Goal: Task Accomplishment & Management: Use online tool/utility

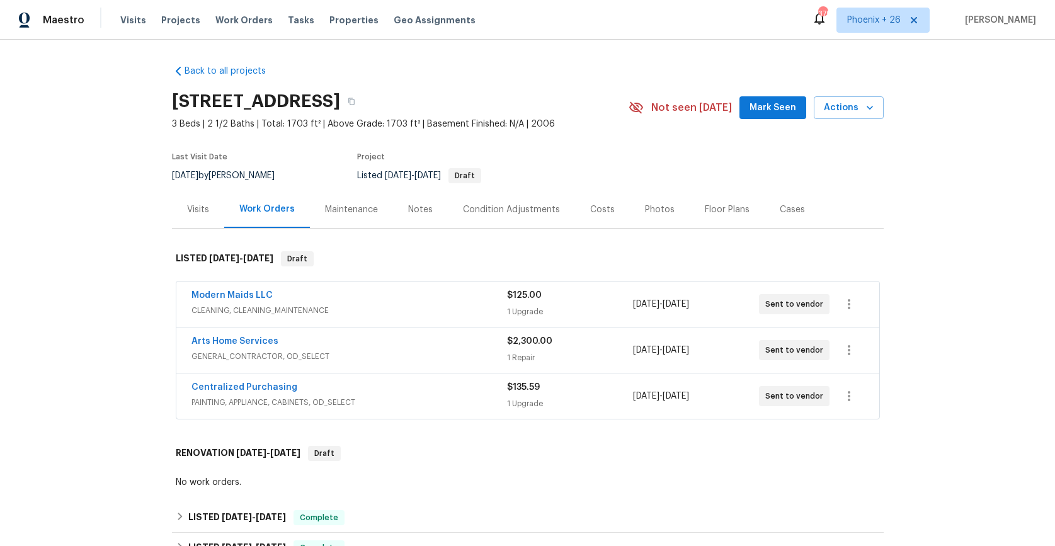
click at [248, 27] on div "Visits Projects Work Orders Tasks Properties Geo Assignments" at bounding box center [305, 20] width 370 height 25
click at [255, 22] on span "Work Orders" at bounding box center [243, 20] width 57 height 13
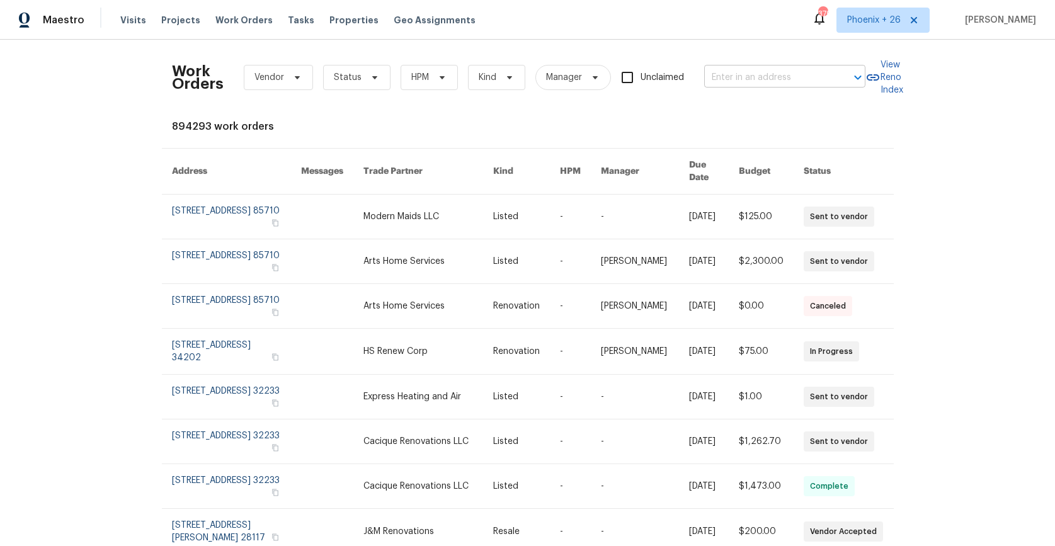
click at [758, 72] on input "text" at bounding box center [767, 78] width 126 height 20
paste input "[STREET_ADDRESS]"
type input "[STREET_ADDRESS]"
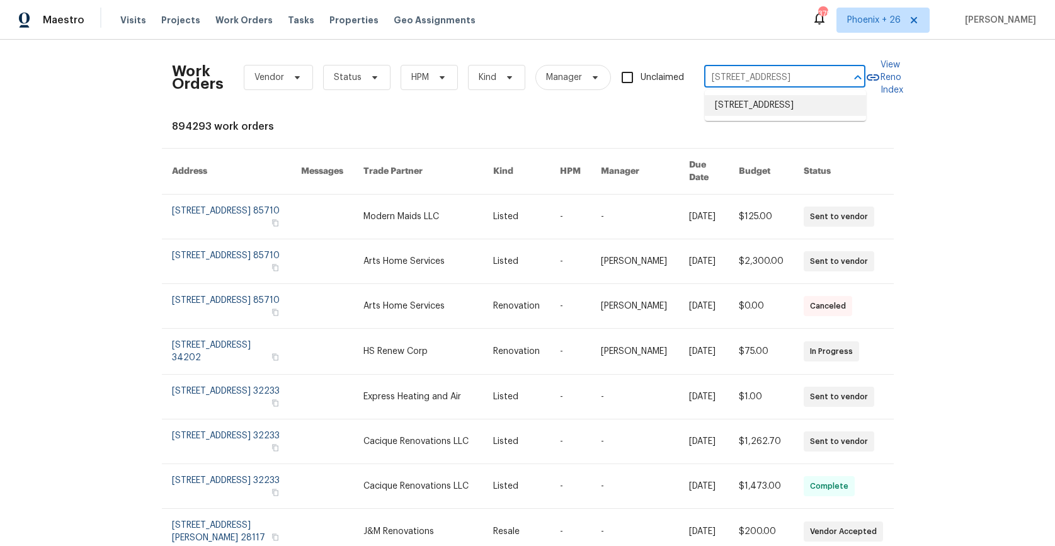
click at [762, 112] on li "[STREET_ADDRESS]" at bounding box center [785, 105] width 161 height 21
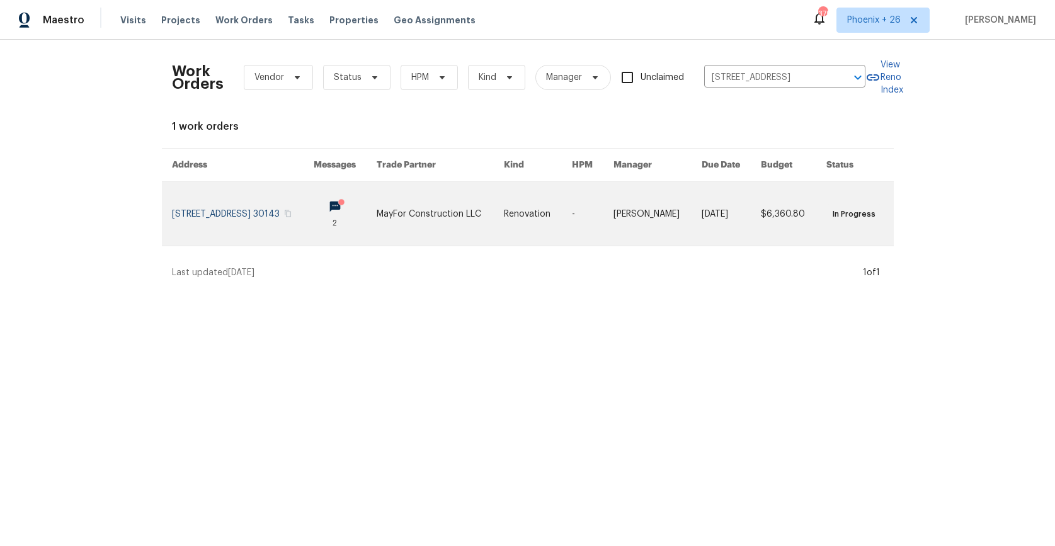
click at [370, 234] on link at bounding box center [346, 214] width 64 height 64
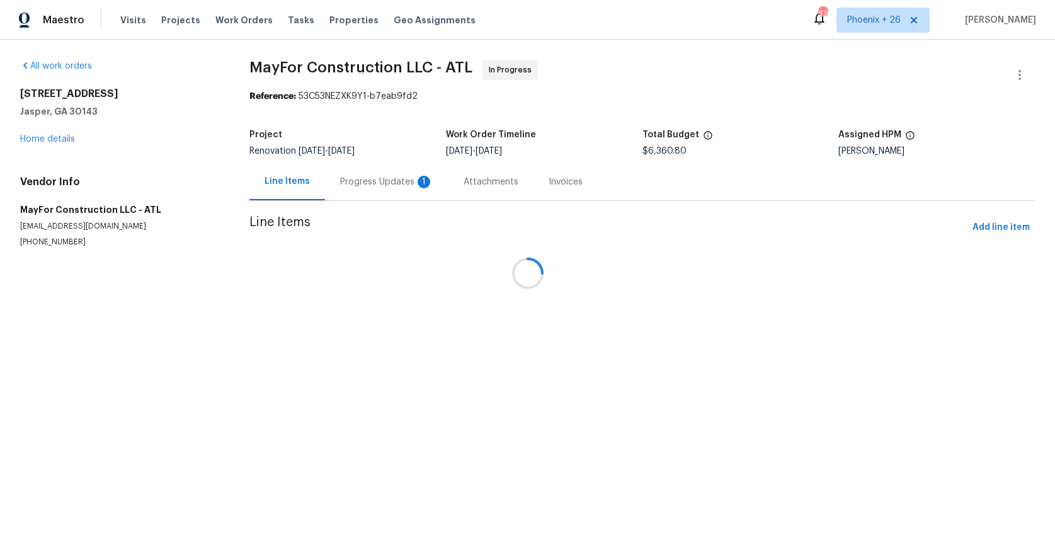
click at [52, 137] on div at bounding box center [527, 273] width 1055 height 546
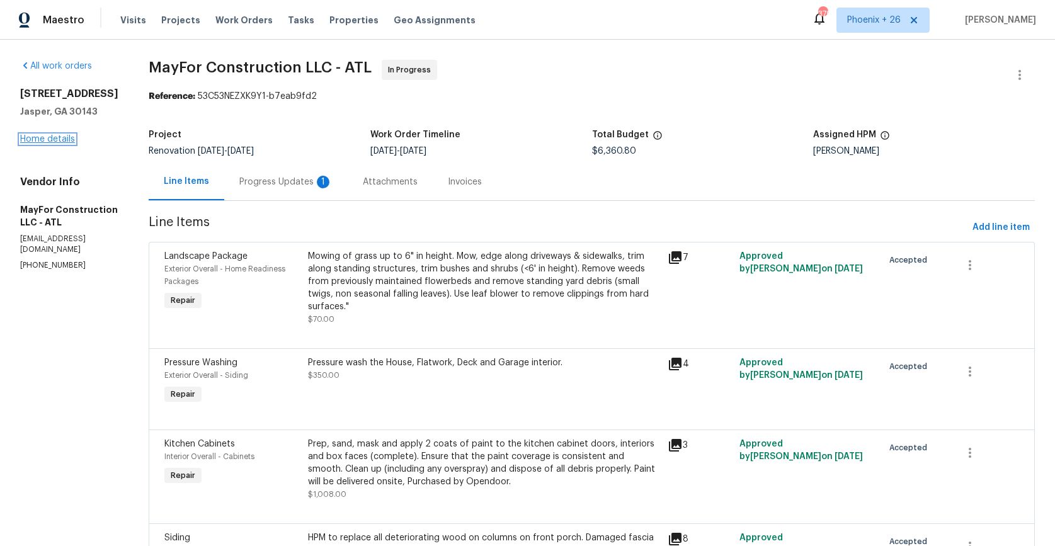
drag, startPoint x: 112, startPoint y: 132, endPoint x: 52, endPoint y: 137, distance: 60.0
click at [52, 137] on link "Home details" at bounding box center [47, 139] width 55 height 9
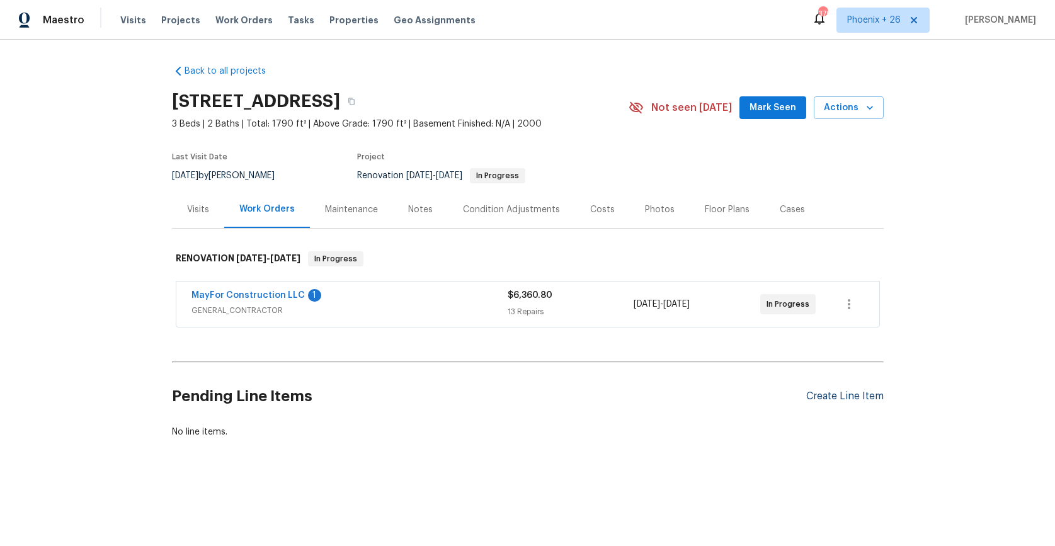
click at [819, 394] on div "Create Line Item" at bounding box center [844, 397] width 77 height 12
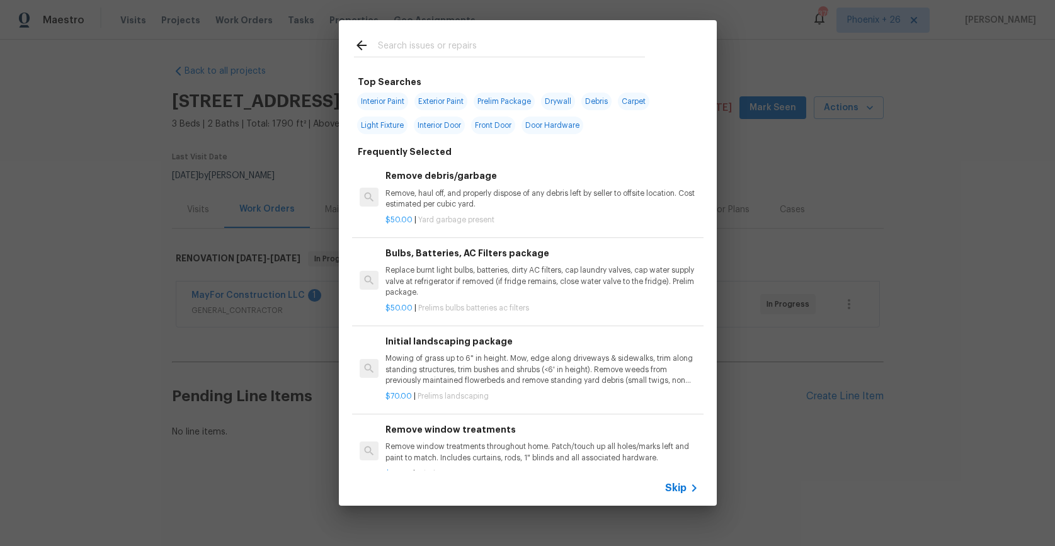
click at [437, 45] on input "text" at bounding box center [511, 47] width 267 height 19
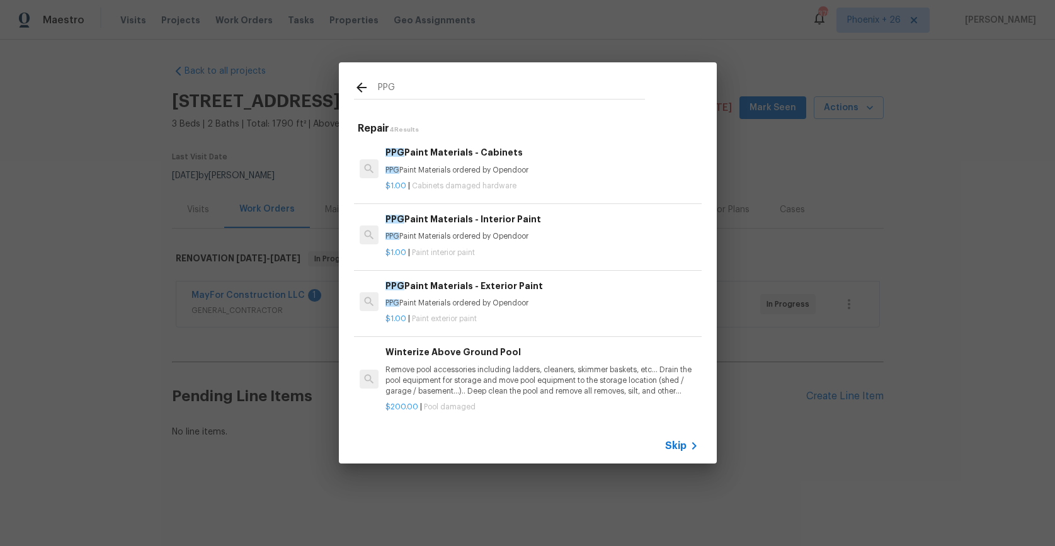
type input "PPG"
click at [558, 224] on h6 "PPG Paint Materials - Interior Paint" at bounding box center [542, 219] width 312 height 14
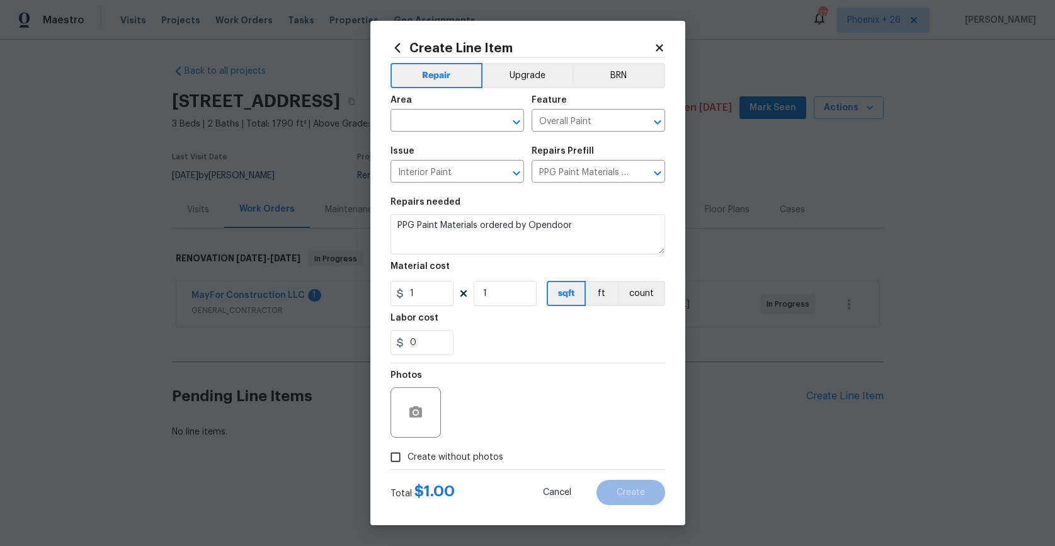
click at [406, 38] on div "Create Line Item Repair Upgrade BRN Area ​ Feature Overall Paint ​ Issue Interi…" at bounding box center [527, 273] width 315 height 505
click at [403, 44] on icon at bounding box center [398, 48] width 14 height 14
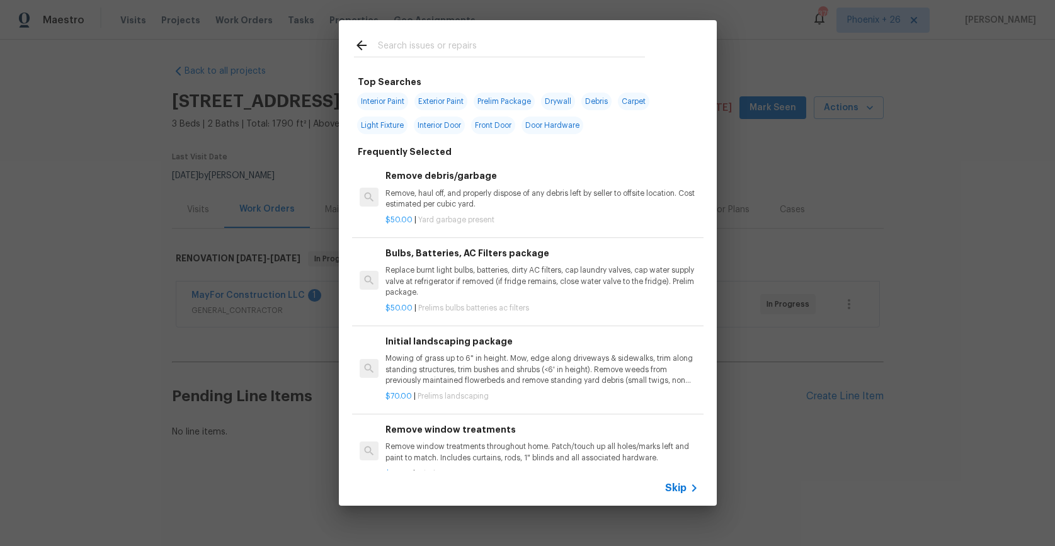
click at [479, 66] on div at bounding box center [499, 45] width 321 height 50
click at [476, 47] on input "text" at bounding box center [511, 47] width 267 height 19
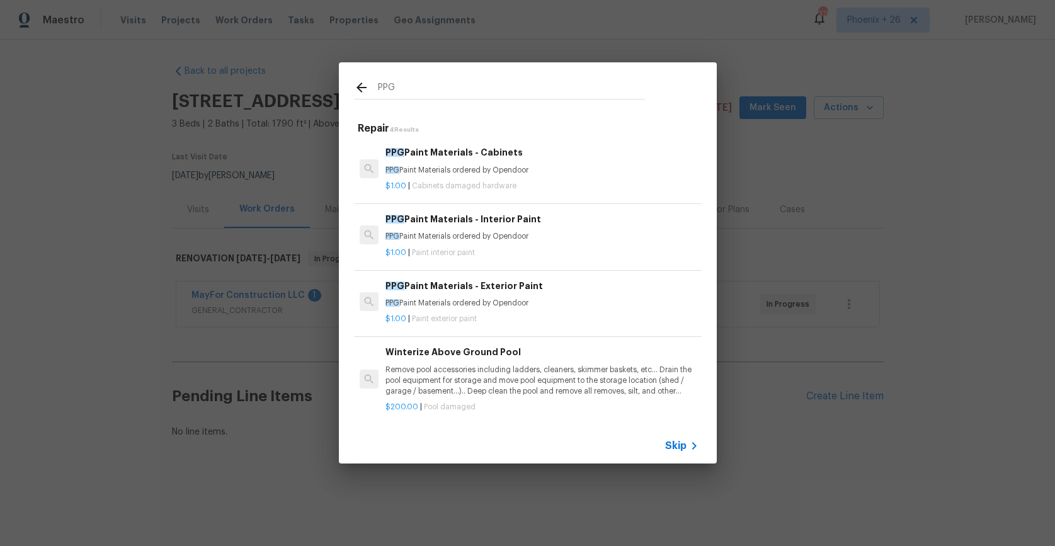
type input "PPG"
click at [570, 317] on p "$1.00 | Paint exterior paint" at bounding box center [542, 319] width 312 height 11
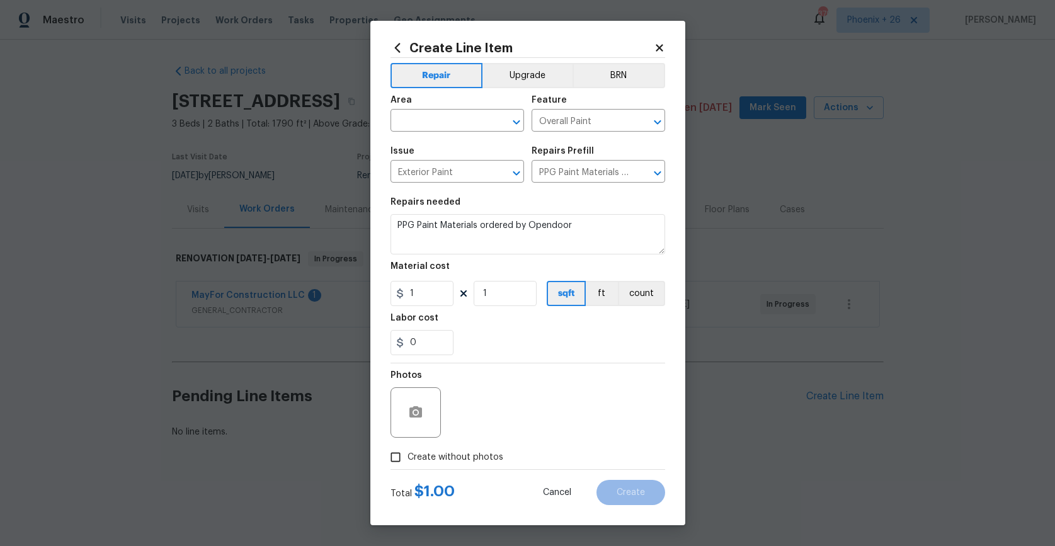
type input "PPG Paint Materials - Exterior Paint $1.00"
click at [449, 121] on input "text" at bounding box center [440, 122] width 98 height 20
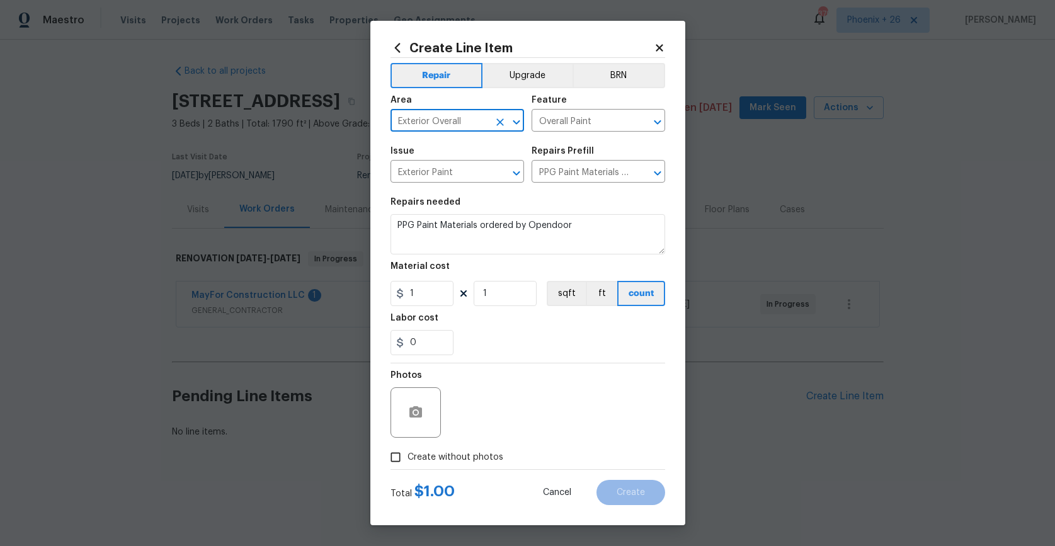
type input "Exterior Overall"
drag, startPoint x: 565, startPoint y: 326, endPoint x: 404, endPoint y: 305, distance: 162.1
click at [551, 326] on div "Labor cost" at bounding box center [528, 322] width 275 height 16
drag, startPoint x: 425, startPoint y: 296, endPoint x: 384, endPoint y: 298, distance: 40.4
click at [384, 299] on div "Create Line Item Repair Upgrade BRN Area Exterior Overall ​ Feature Overall Pai…" at bounding box center [527, 273] width 315 height 505
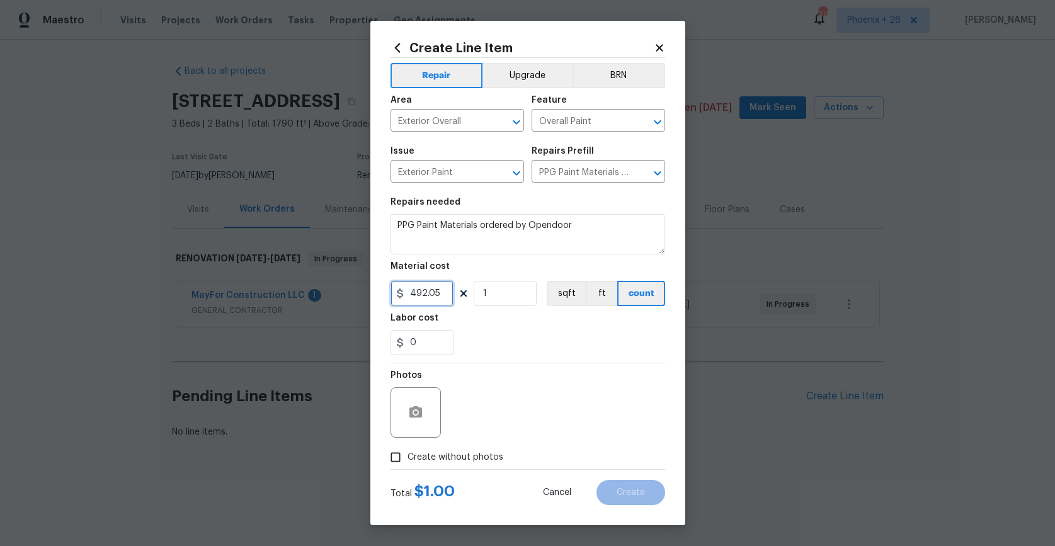
type input "492.05"
drag, startPoint x: 452, startPoint y: 460, endPoint x: 455, endPoint y: 452, distance: 8.6
click at [452, 460] on span "Create without photos" at bounding box center [456, 457] width 96 height 13
click at [408, 460] on input "Create without photos" at bounding box center [396, 457] width 24 height 24
checkbox input "true"
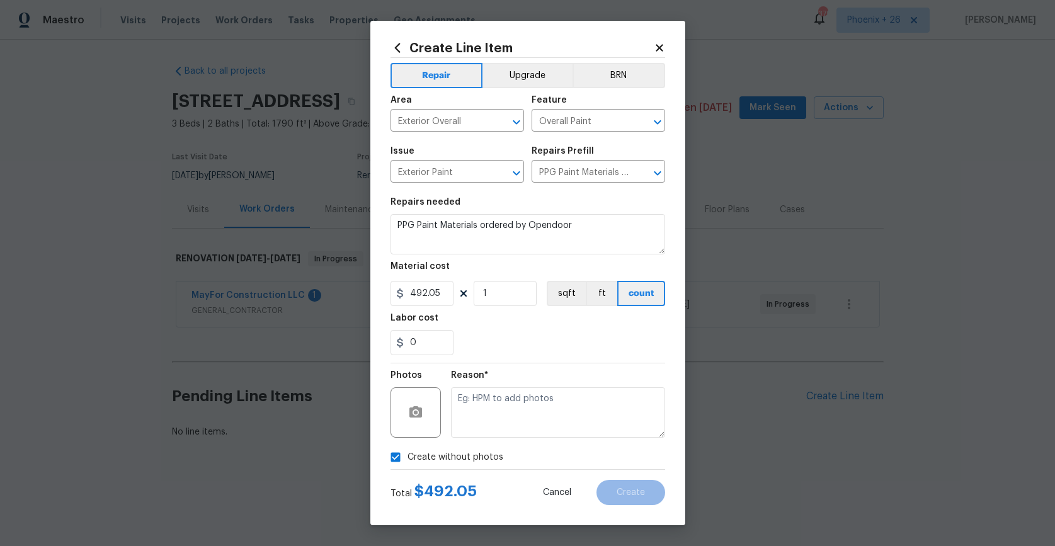
click at [476, 419] on textarea at bounding box center [558, 412] width 214 height 50
type textarea "NA"
click at [534, 355] on div "0" at bounding box center [528, 342] width 275 height 25
click at [639, 488] on span "Create" at bounding box center [631, 492] width 28 height 9
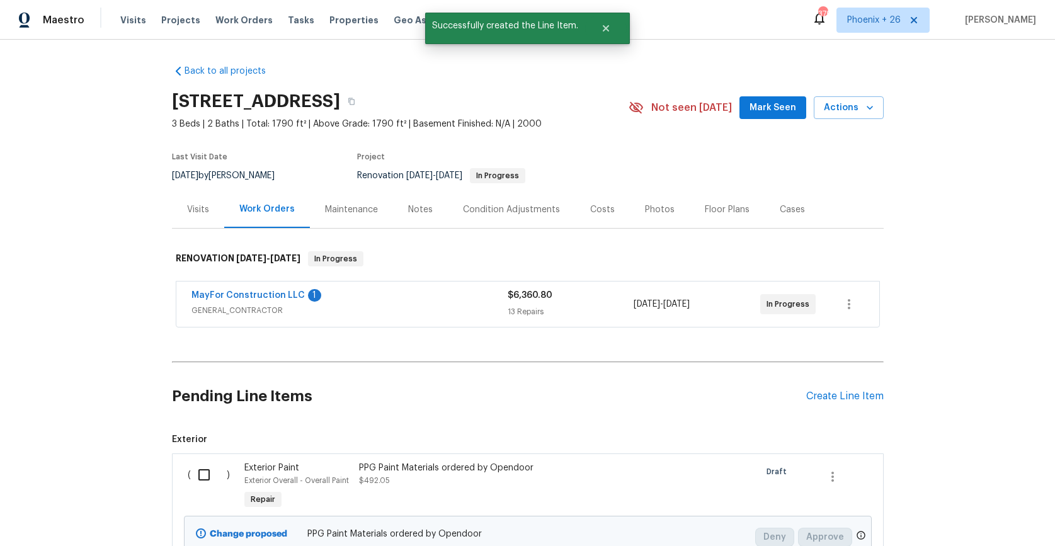
scroll to position [122, 0]
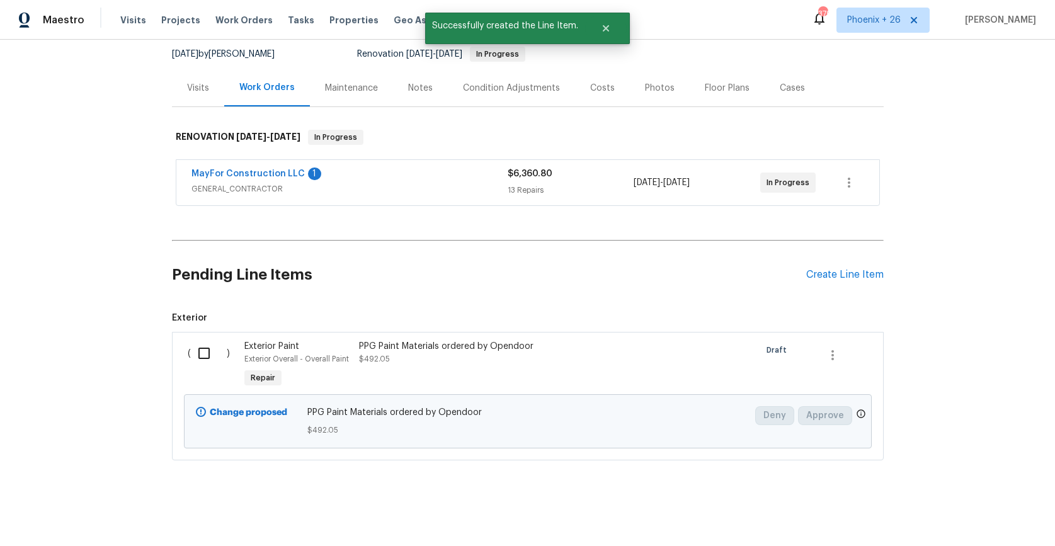
drag, startPoint x: 192, startPoint y: 328, endPoint x: 195, endPoint y: 338, distance: 10.8
click at [192, 328] on span "Exterior ( ) Exterior Paint Exterior Overall - Overall Paint Repair PPG Paint M…" at bounding box center [528, 386] width 712 height 149
click at [197, 345] on input "checkbox" at bounding box center [209, 353] width 36 height 26
click at [972, 500] on div "Cancel (1) Item Create Work Order" at bounding box center [527, 515] width 1055 height 64
click at [975, 507] on span "Create Work Order" at bounding box center [983, 515] width 84 height 16
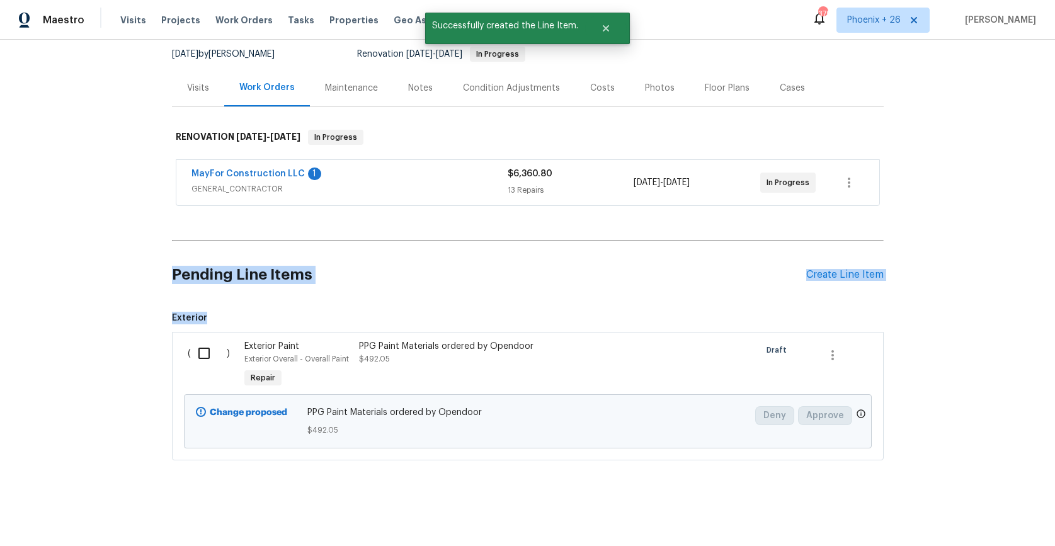
drag, startPoint x: 624, startPoint y: 284, endPoint x: 468, endPoint y: 173, distance: 191.6
click at [451, 391] on div "Change proposed PPG Paint Materials ordered by Opendoor $492.05 Deny Approve" at bounding box center [528, 422] width 680 height 62
click at [212, 357] on input "checkbox" at bounding box center [209, 353] width 36 height 26
checkbox input "true"
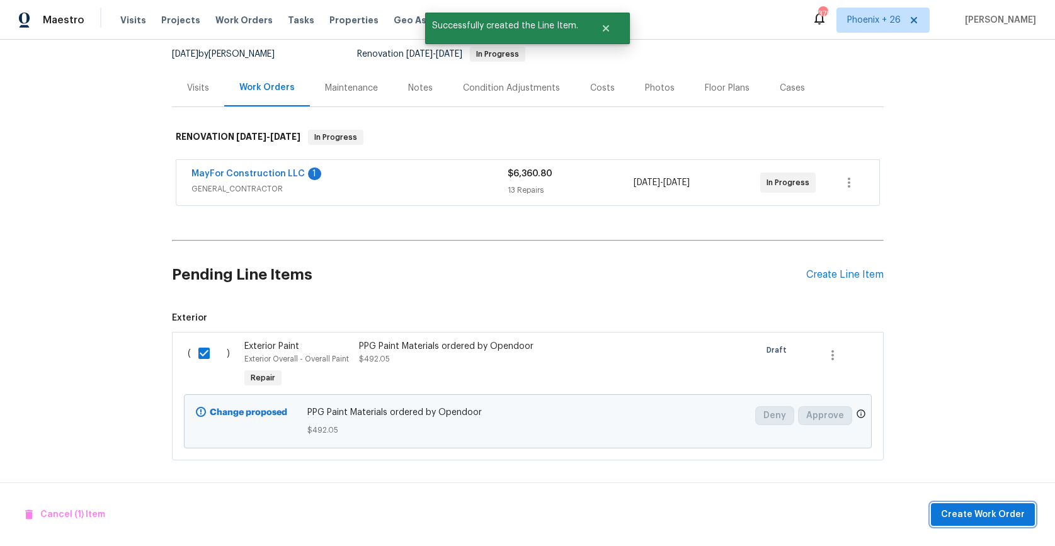
click at [986, 515] on span "Create Work Order" at bounding box center [983, 515] width 84 height 16
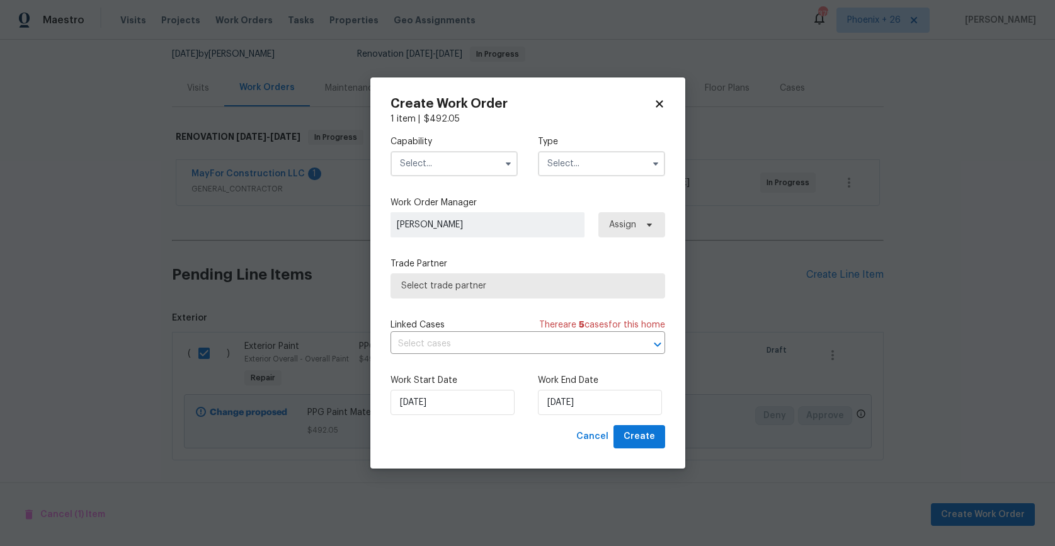
click at [415, 177] on div "Capability Type" at bounding box center [528, 155] width 275 height 61
drag, startPoint x: 416, startPoint y: 163, endPoint x: 420, endPoint y: 171, distance: 8.8
click at [417, 163] on input "text" at bounding box center [454, 163] width 127 height 25
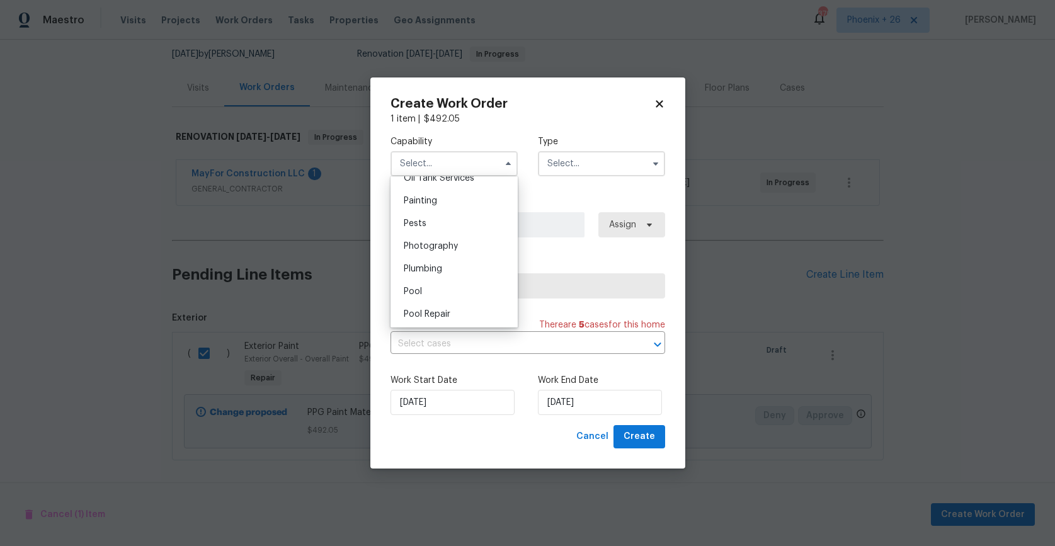
scroll to position [1052, 0]
drag, startPoint x: 440, startPoint y: 198, endPoint x: 557, endPoint y: 182, distance: 117.7
click at [440, 198] on div "Painting" at bounding box center [454, 197] width 121 height 23
type input "Painting"
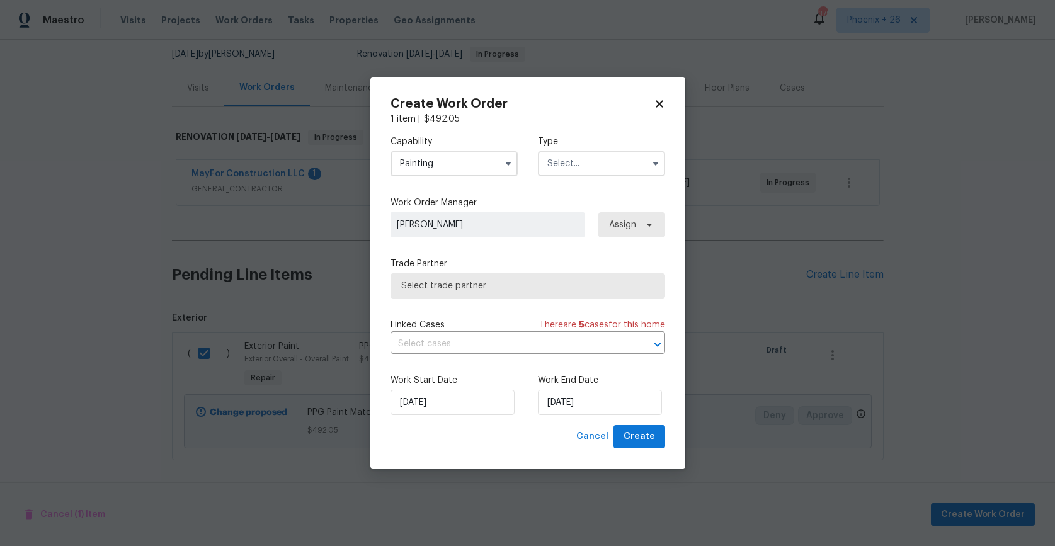
click at [587, 175] on input "text" at bounding box center [601, 163] width 127 height 25
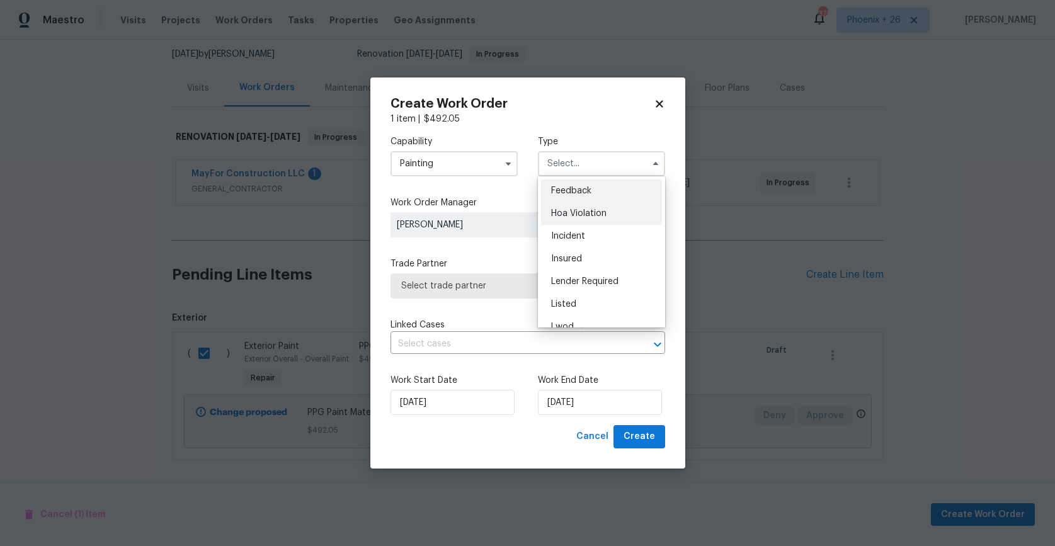
scroll to position [150, 0]
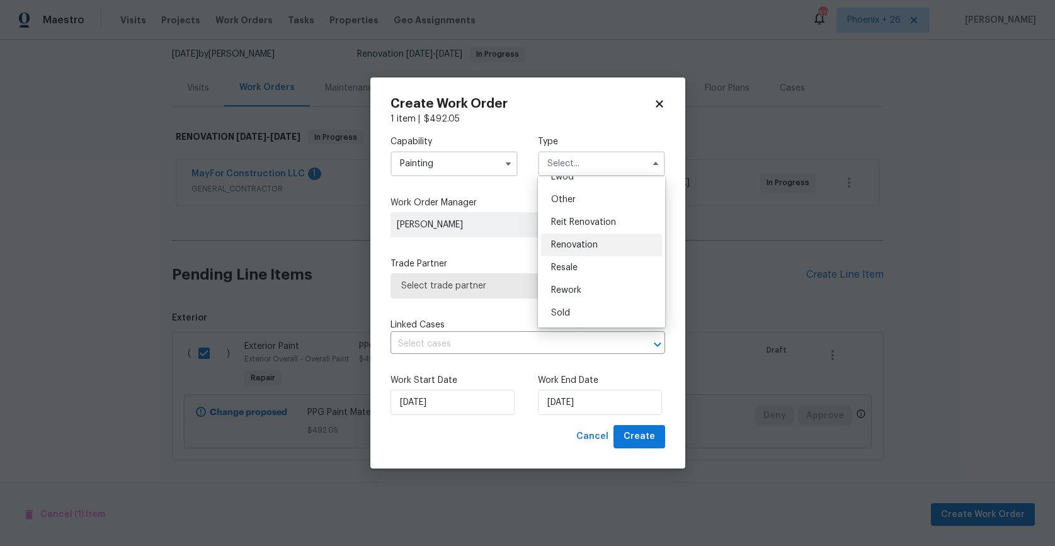
click at [593, 242] on span "Renovation" at bounding box center [574, 245] width 47 height 9
type input "Renovation"
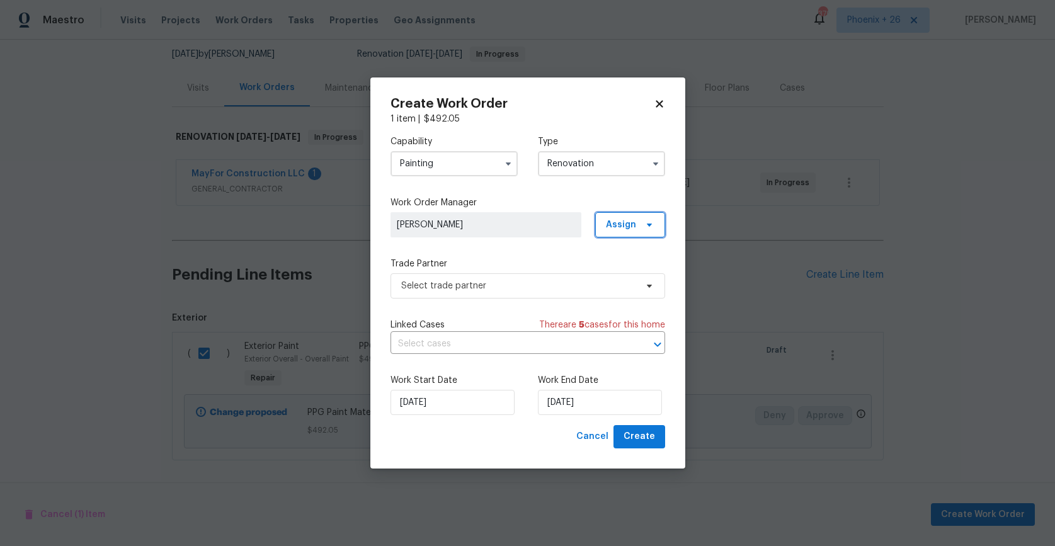
click at [615, 229] on span "Assign" at bounding box center [621, 225] width 30 height 13
click at [612, 280] on div "Assign to me" at bounding box center [632, 278] width 55 height 13
drag, startPoint x: 509, startPoint y: 308, endPoint x: 502, endPoint y: 301, distance: 10.3
click at [508, 308] on div "Capability Painting Type Renovation Work Order Manager [PERSON_NAME] Assign Tra…" at bounding box center [528, 275] width 275 height 300
click at [501, 299] on div "Capability Painting Type Renovation Work Order Manager [PERSON_NAME] Assign Tra…" at bounding box center [528, 275] width 275 height 300
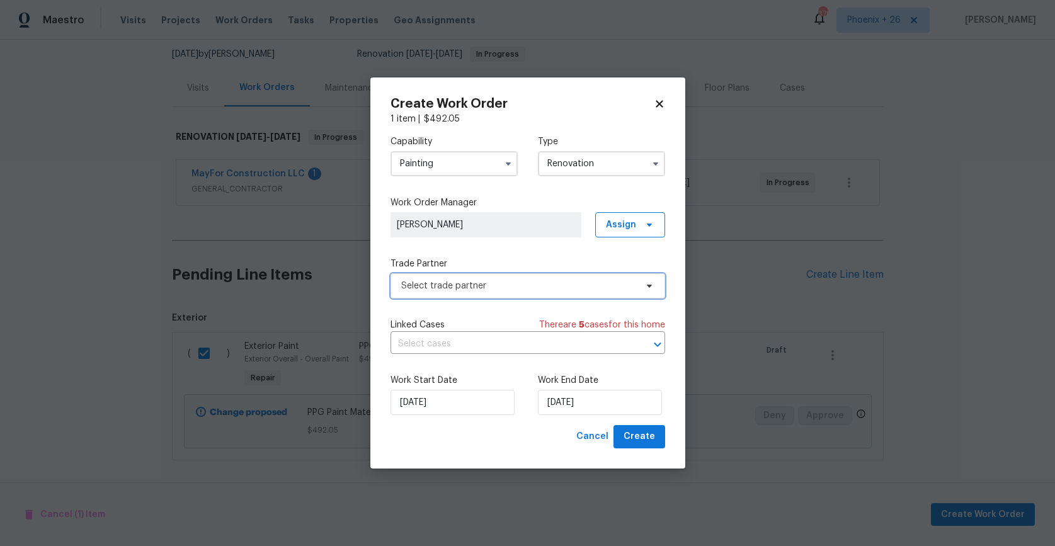
click at [496, 297] on span "Select trade partner" at bounding box center [528, 285] width 275 height 25
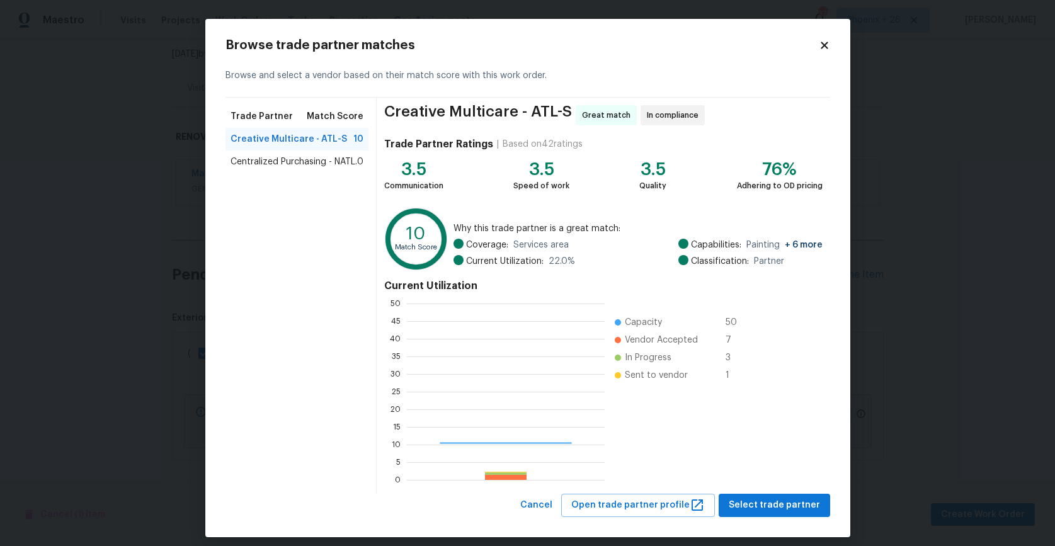
scroll to position [176, 198]
click at [292, 154] on div "Centralized Purchasing - NATL. 0" at bounding box center [298, 162] width 144 height 23
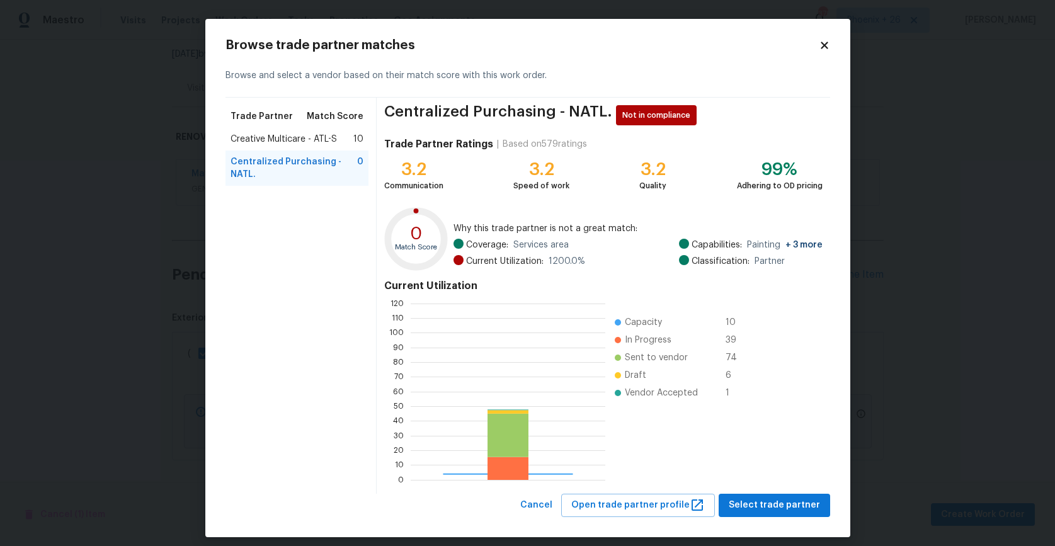
scroll to position [176, 195]
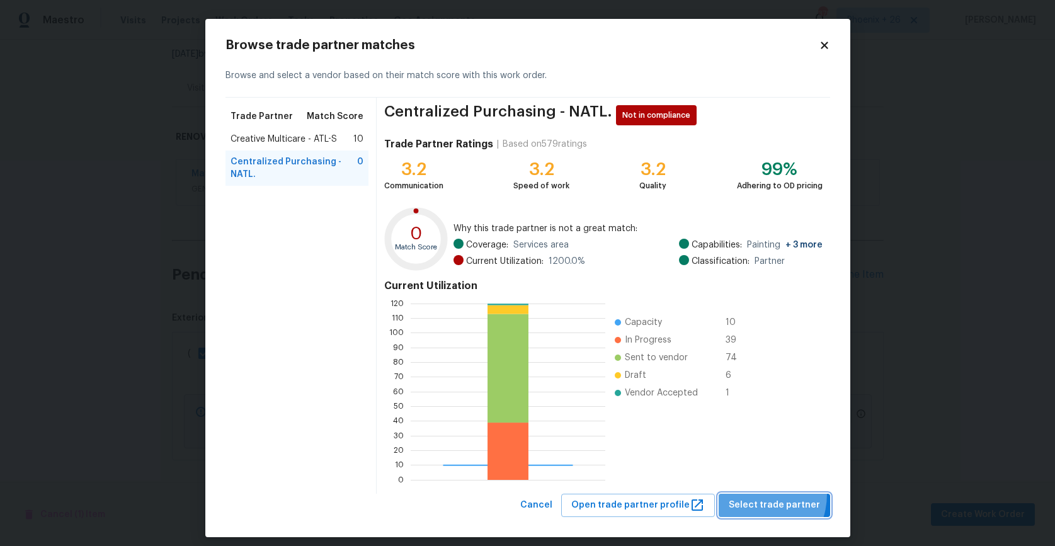
click at [755, 494] on button "Select trade partner" at bounding box center [775, 505] width 112 height 23
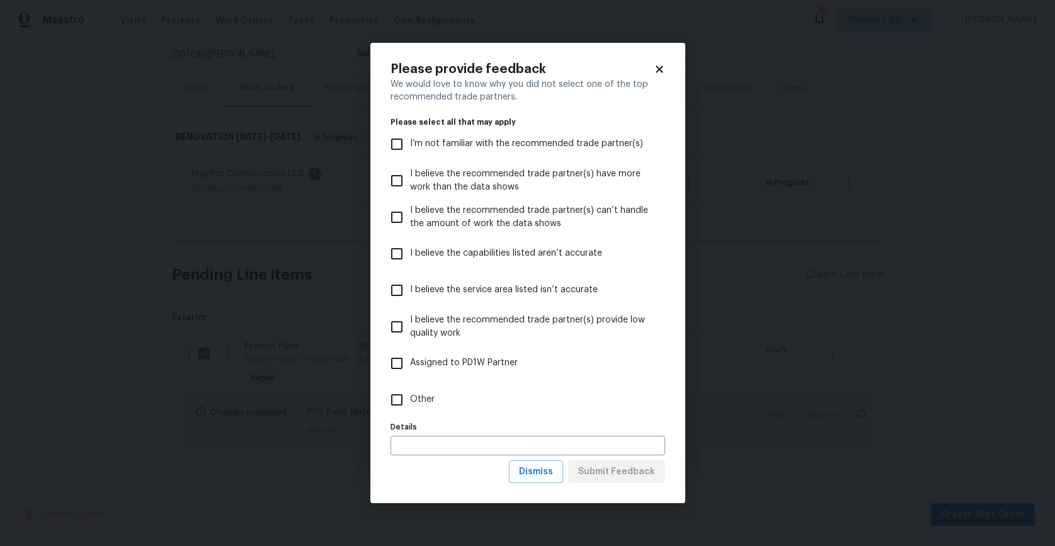
drag, startPoint x: 536, startPoint y: 415, endPoint x: 541, endPoint y: 420, distance: 7.1
click at [536, 415] on label "Other" at bounding box center [520, 400] width 272 height 37
click at [410, 413] on input "Other" at bounding box center [397, 400] width 26 height 26
checkbox input "true"
click at [635, 471] on span "Submit Feedback" at bounding box center [616, 472] width 77 height 16
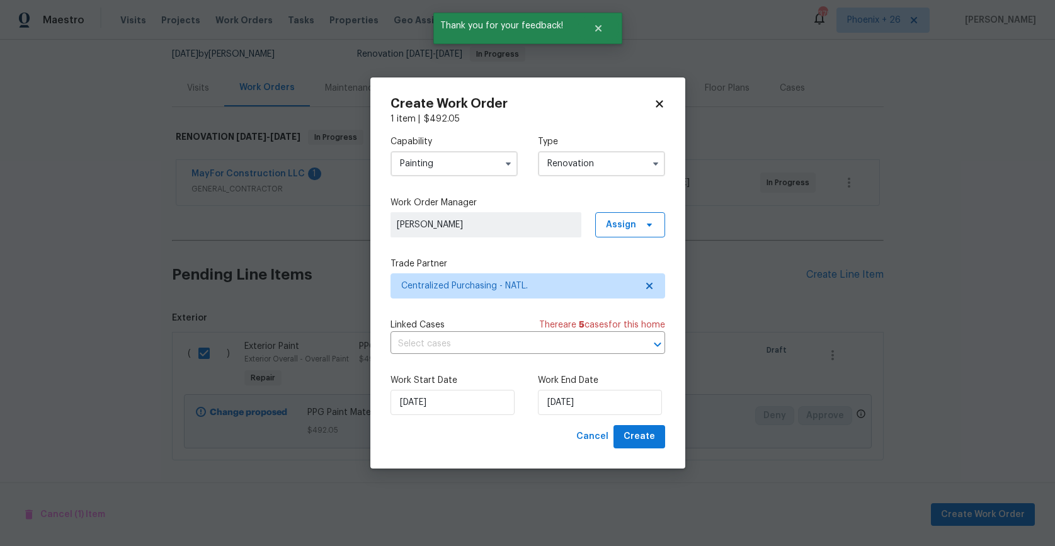
click at [648, 423] on div "Work Start Date [DATE] Work End Date [DATE]" at bounding box center [528, 394] width 275 height 61
click at [649, 430] on span "Create" at bounding box center [640, 437] width 32 height 16
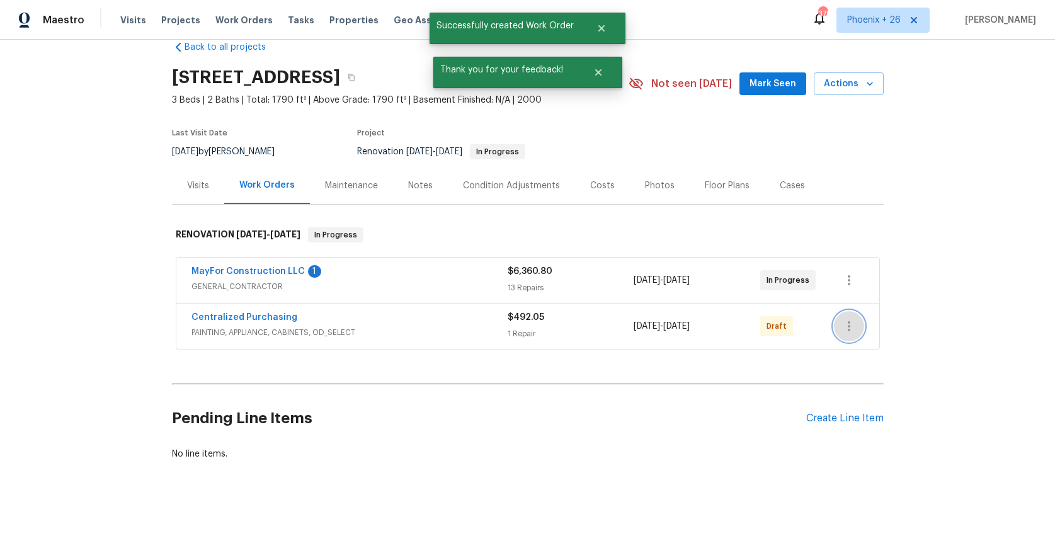
click at [847, 326] on icon "button" at bounding box center [849, 326] width 15 height 15
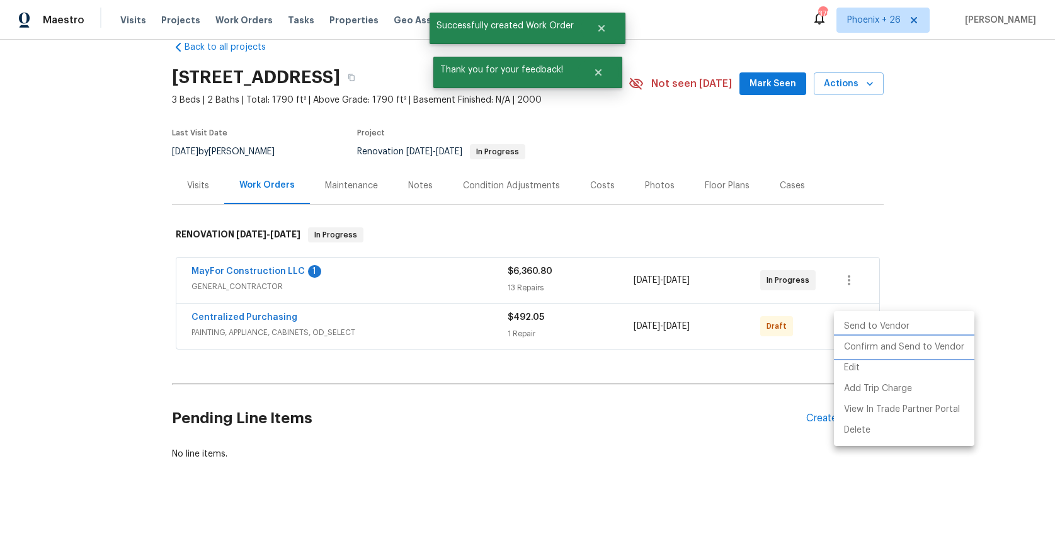
click at [851, 343] on li "Confirm and Send to Vendor" at bounding box center [904, 347] width 140 height 21
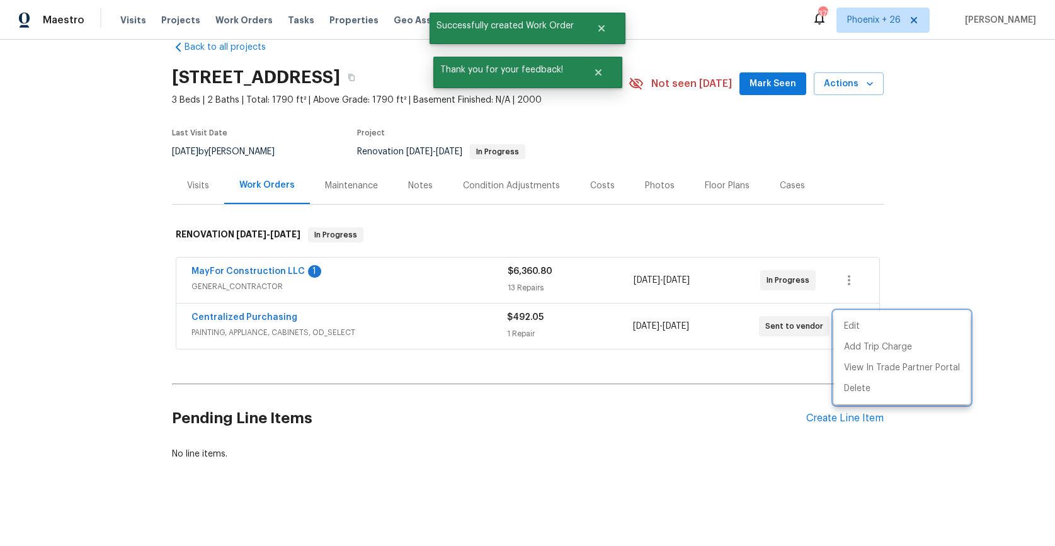
drag, startPoint x: 294, startPoint y: 335, endPoint x: 270, endPoint y: 325, distance: 26.0
click at [288, 333] on div at bounding box center [527, 273] width 1055 height 546
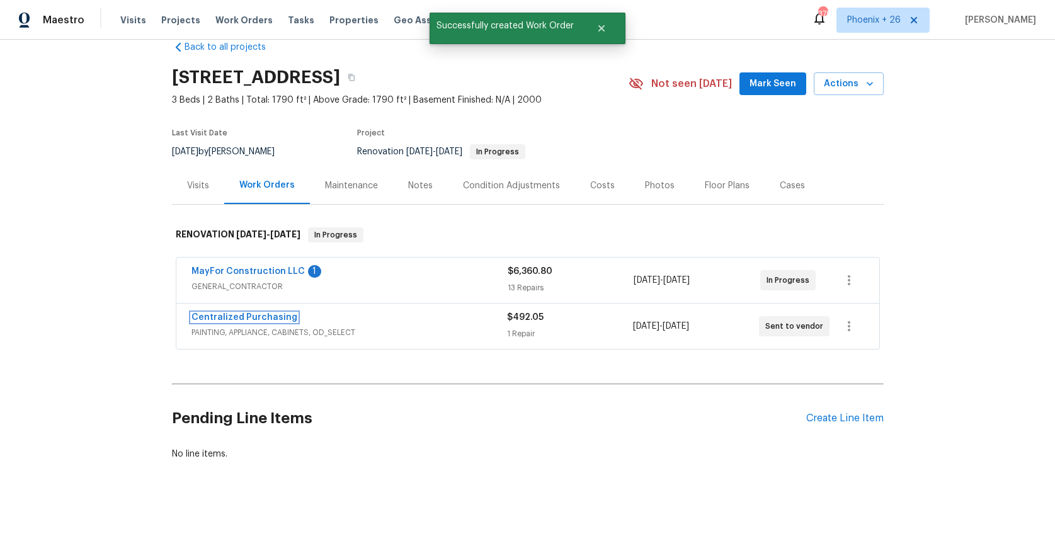
click at [263, 319] on link "Centralized Purchasing" at bounding box center [245, 317] width 106 height 9
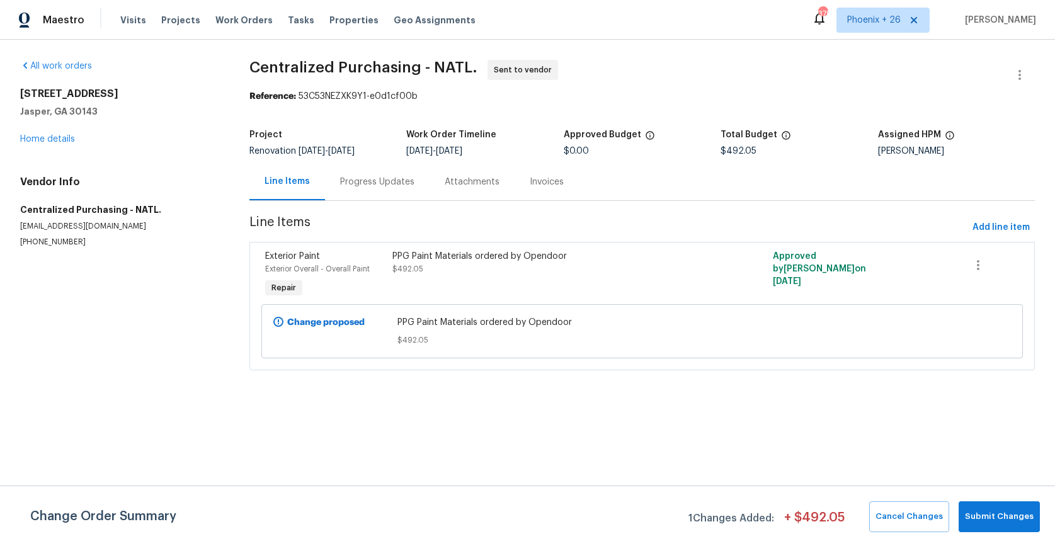
click at [241, 11] on div "Visits Projects Work Orders Tasks Properties Geo Assignments" at bounding box center [305, 20] width 370 height 25
click at [222, 19] on span "Work Orders" at bounding box center [243, 20] width 57 height 13
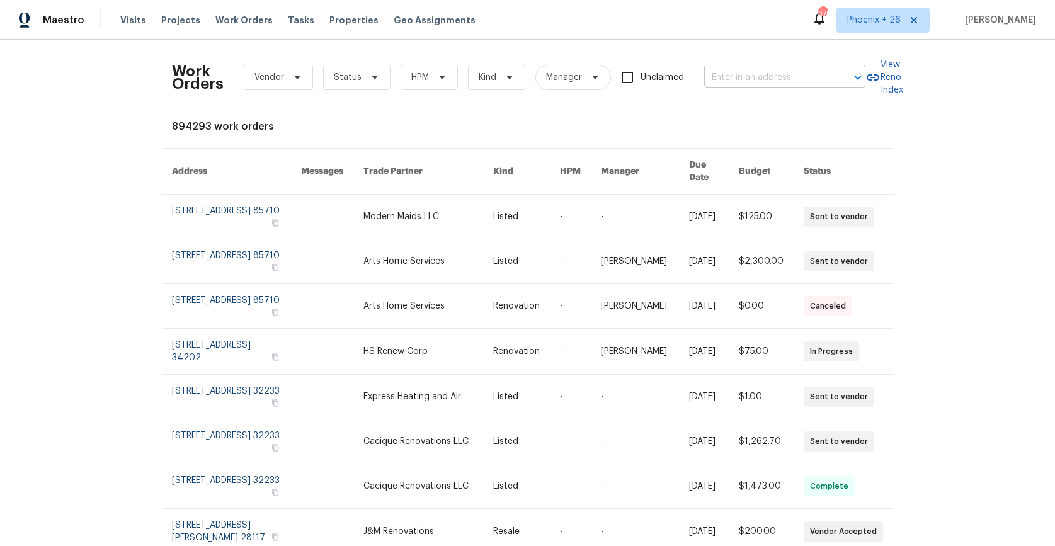
click at [808, 77] on input "text" at bounding box center [767, 78] width 126 height 20
paste input "[STREET_ADDRESS]"
type input "[STREET_ADDRESS]"
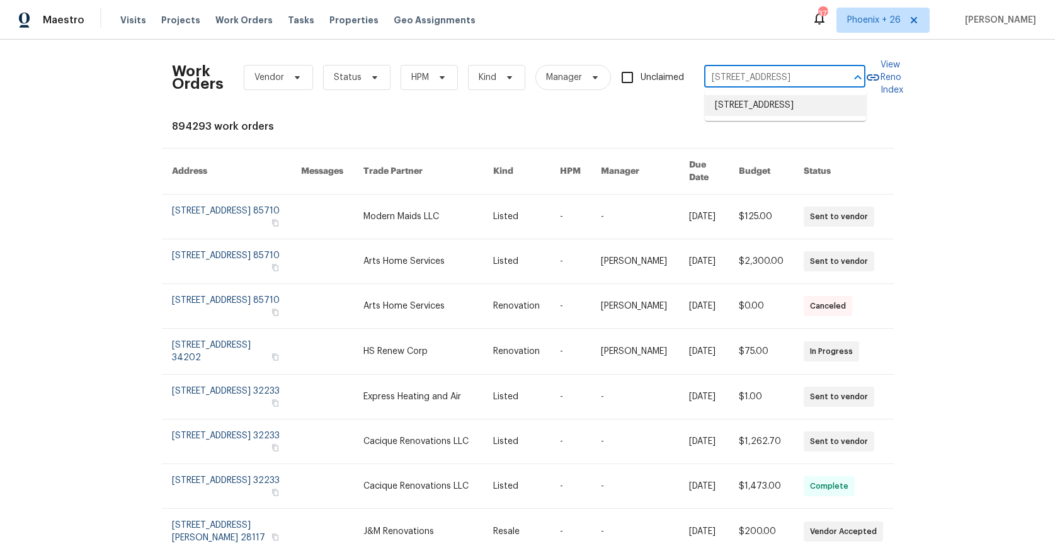
click at [774, 116] on li "[STREET_ADDRESS]" at bounding box center [785, 105] width 161 height 21
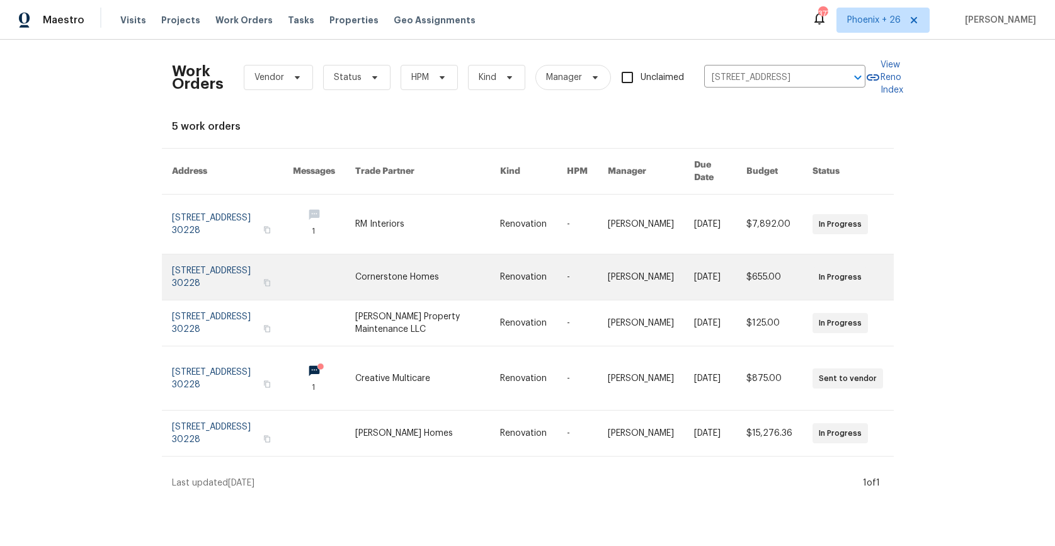
click at [428, 268] on link at bounding box center [427, 277] width 145 height 45
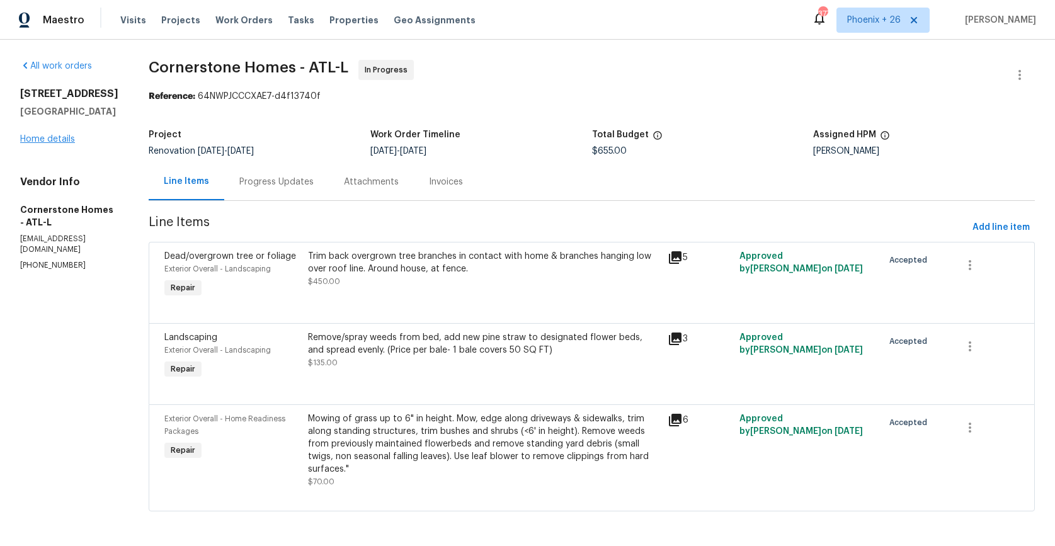
click at [59, 146] on div "All work orders [STREET_ADDRESS][PERSON_NAME] Home details Vendor Info Cornerst…" at bounding box center [69, 165] width 98 height 211
click at [59, 141] on link "Home details" at bounding box center [47, 139] width 55 height 9
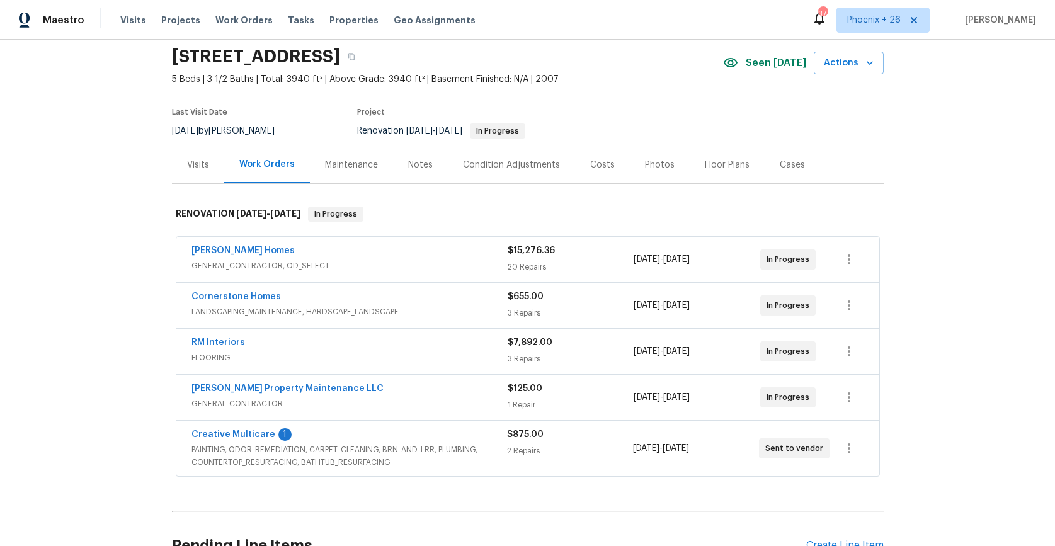
scroll to position [91, 0]
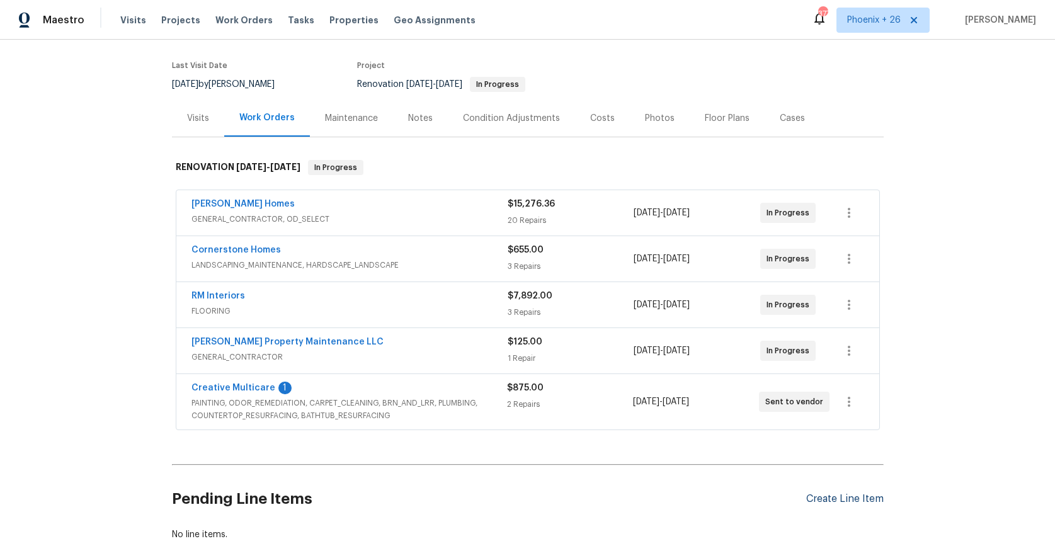
click at [852, 502] on div "Create Line Item" at bounding box center [844, 499] width 77 height 12
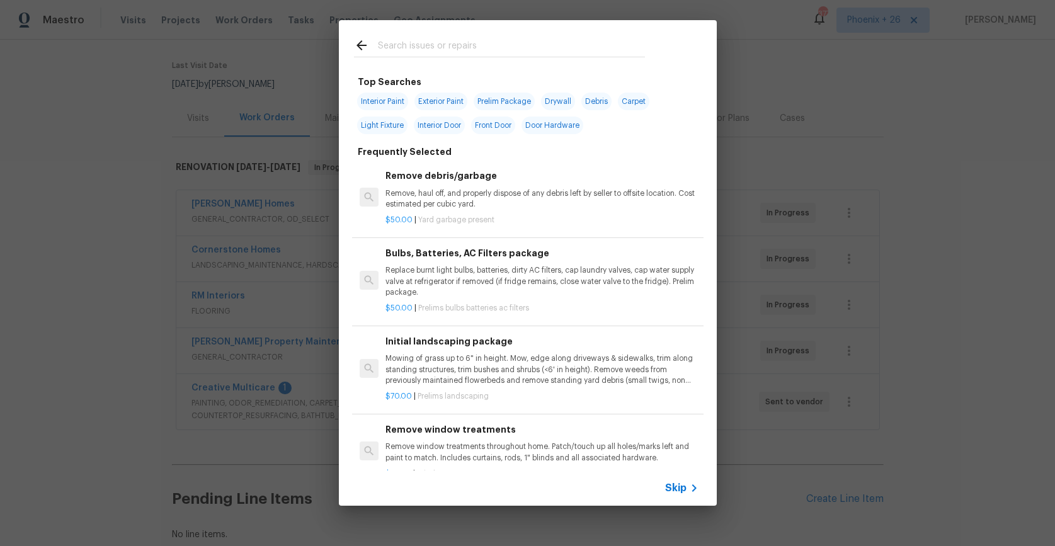
click at [461, 55] on input "text" at bounding box center [511, 47] width 267 height 19
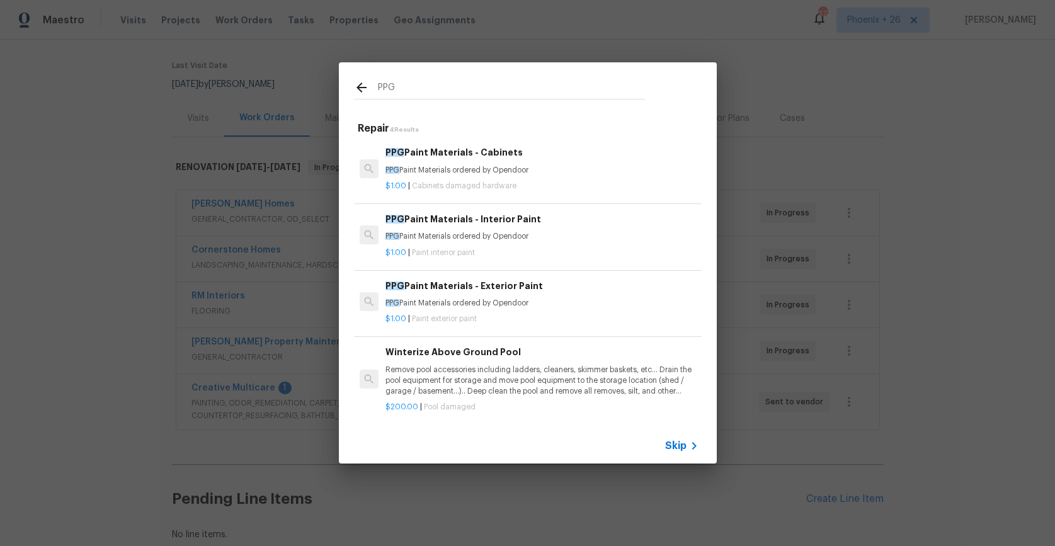
type input "PPG"
click at [573, 234] on p "PPG Paint Materials ordered by Opendoor" at bounding box center [542, 236] width 312 height 11
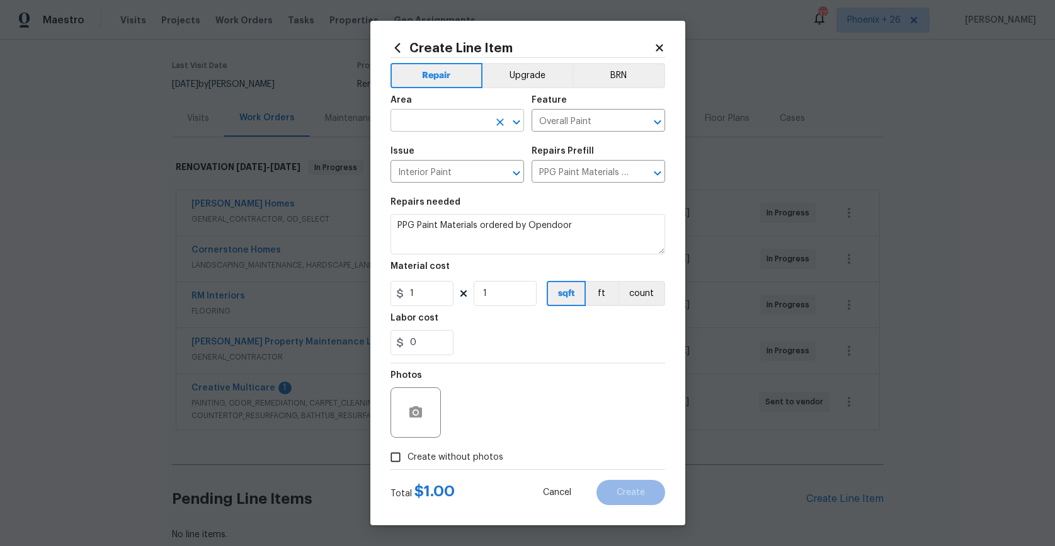
click at [454, 113] on input "text" at bounding box center [440, 122] width 98 height 20
click at [456, 158] on li "Exterior Overall" at bounding box center [458, 149] width 134 height 21
type input "Exterior Overall"
click at [496, 121] on icon "Clear" at bounding box center [500, 122] width 13 height 13
click at [483, 176] on li "Interior Overall" at bounding box center [458, 170] width 134 height 21
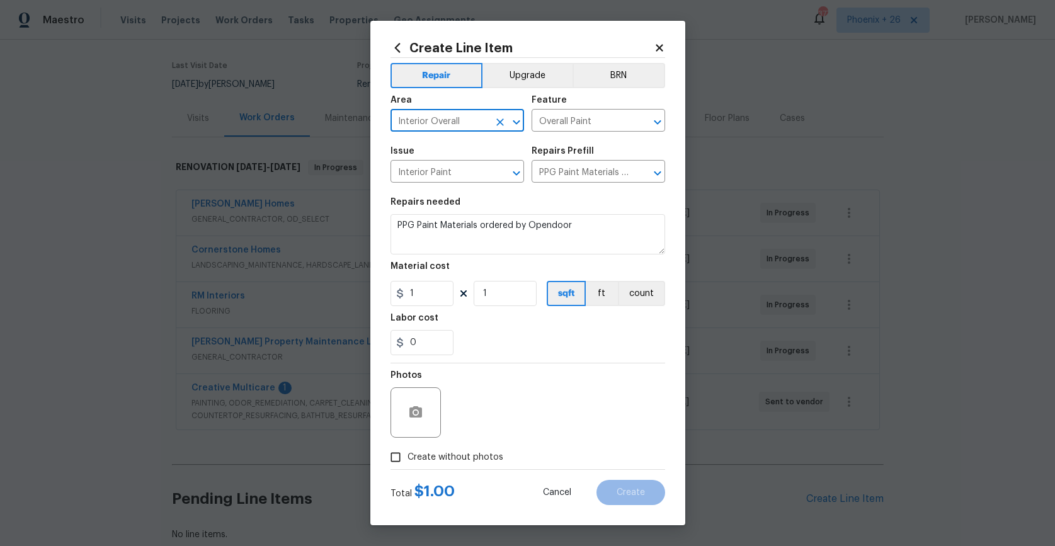
type input "Interior Overall"
drag, startPoint x: 544, startPoint y: 364, endPoint x: 465, endPoint y: 325, distance: 88.2
click at [544, 364] on div "Photos" at bounding box center [528, 405] width 275 height 82
drag, startPoint x: 425, startPoint y: 310, endPoint x: 427, endPoint y: 304, distance: 6.4
click at [425, 310] on section "Repairs needed PPG Paint Materials ordered by Opendoor Material cost 1 1 sqft f…" at bounding box center [528, 276] width 275 height 173
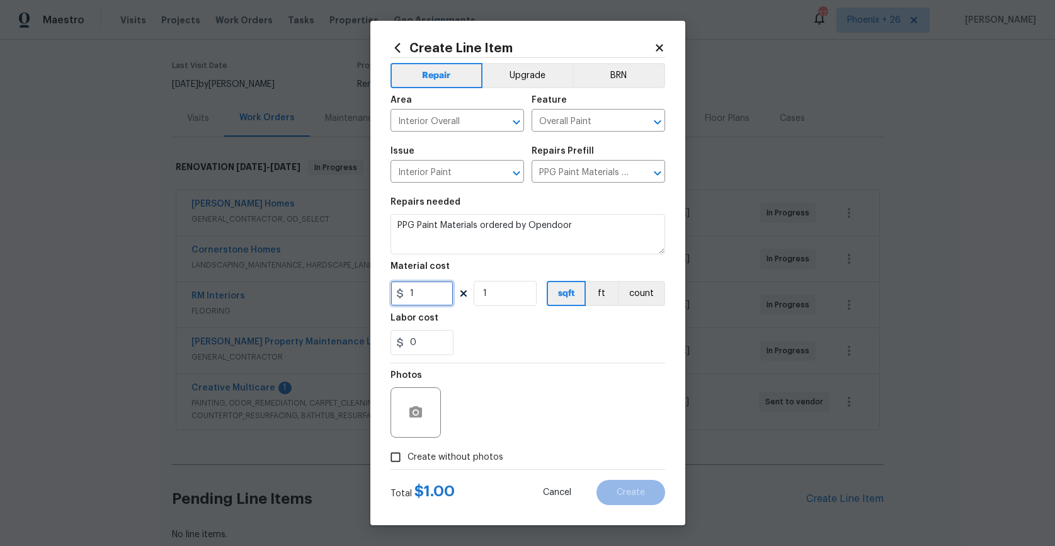
click at [427, 304] on input "1" at bounding box center [422, 293] width 63 height 25
type input "1014.6"
drag, startPoint x: 456, startPoint y: 451, endPoint x: 461, endPoint y: 445, distance: 8.1
click at [456, 451] on span "Create without photos" at bounding box center [456, 457] width 96 height 13
click at [468, 431] on div "Photos" at bounding box center [528, 405] width 275 height 82
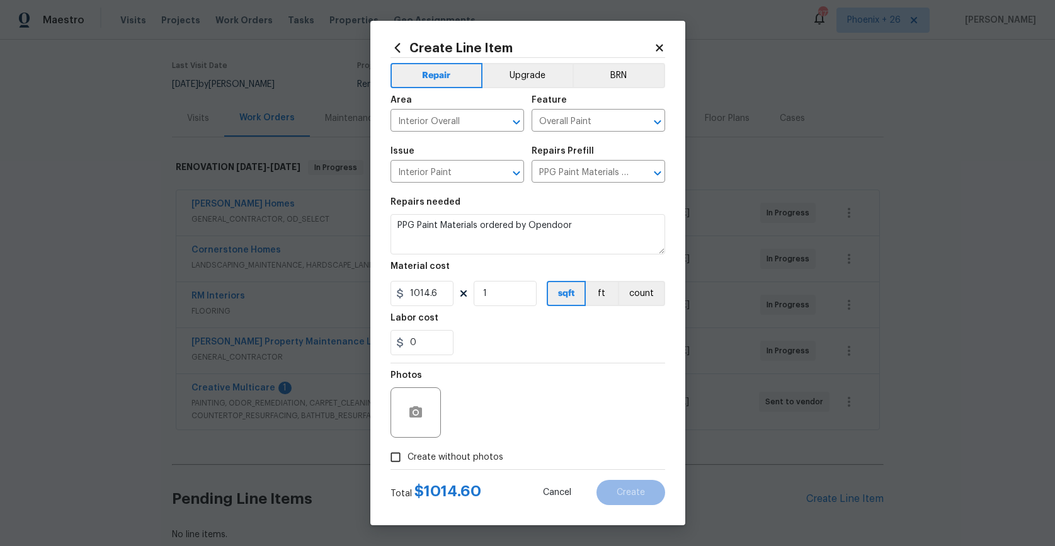
click at [469, 456] on span "Create without photos" at bounding box center [456, 457] width 96 height 13
click at [408, 456] on input "Create without photos" at bounding box center [396, 457] width 24 height 24
checkbox input "true"
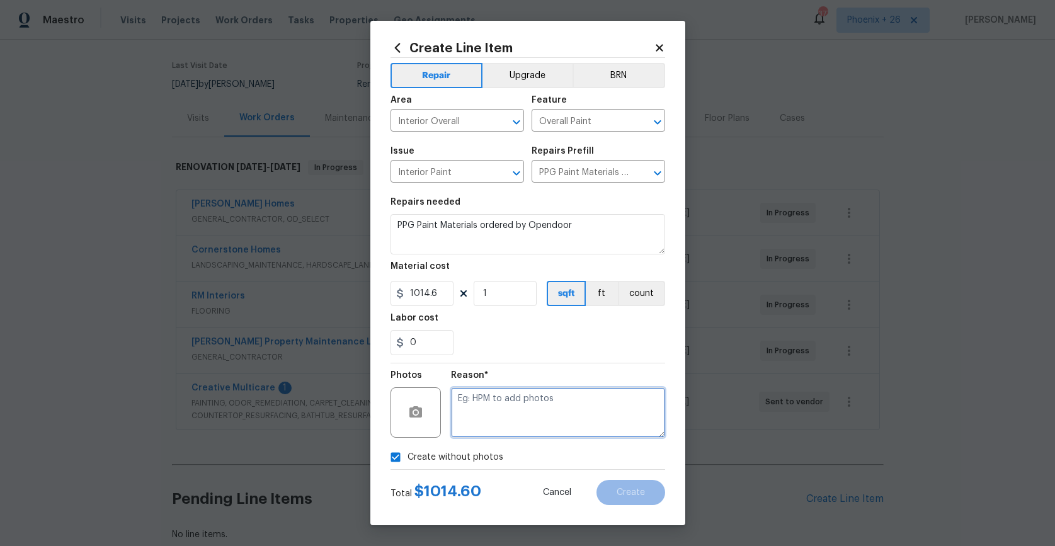
click at [478, 418] on textarea at bounding box center [558, 412] width 214 height 50
type textarea "NA"
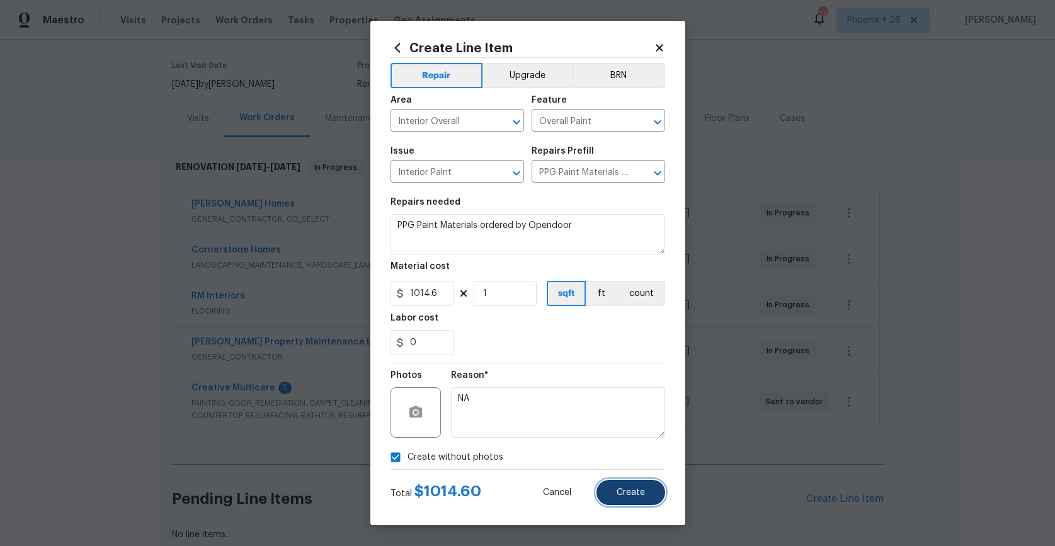
click at [633, 502] on button "Create" at bounding box center [631, 492] width 69 height 25
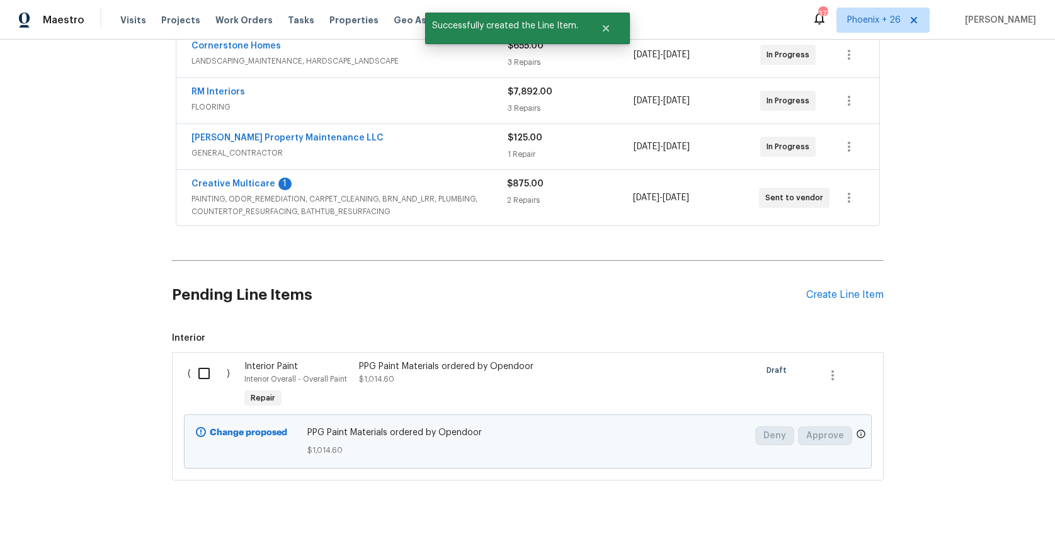
scroll to position [316, 0]
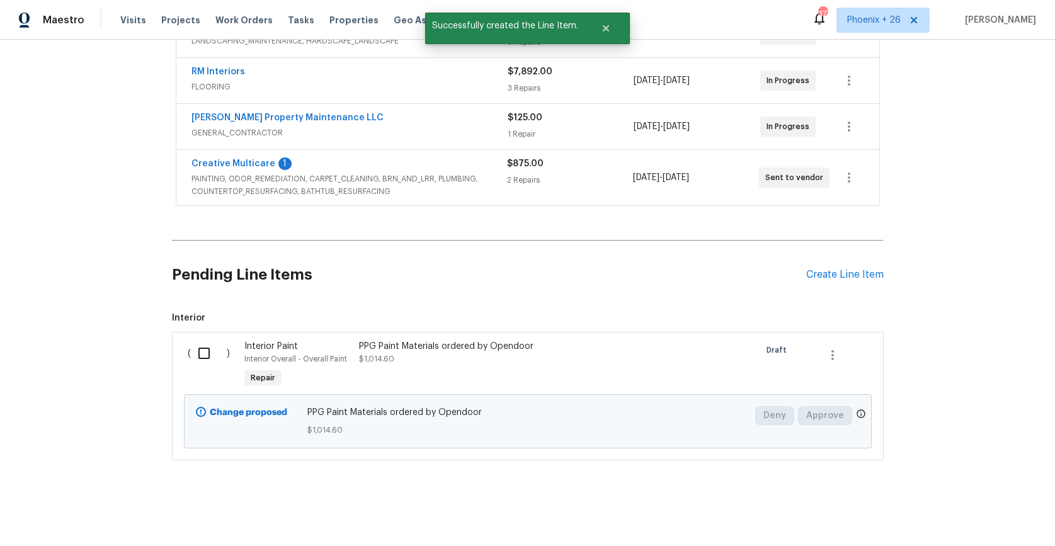
drag, startPoint x: 824, startPoint y: 252, endPoint x: 825, endPoint y: 266, distance: 13.9
click at [824, 253] on div "Pending Line Items Create Line Item" at bounding box center [528, 275] width 712 height 59
click at [825, 266] on div "Pending Line Items Create Line Item" at bounding box center [528, 275] width 712 height 59
click at [825, 270] on div "Create Line Item" at bounding box center [844, 275] width 77 height 12
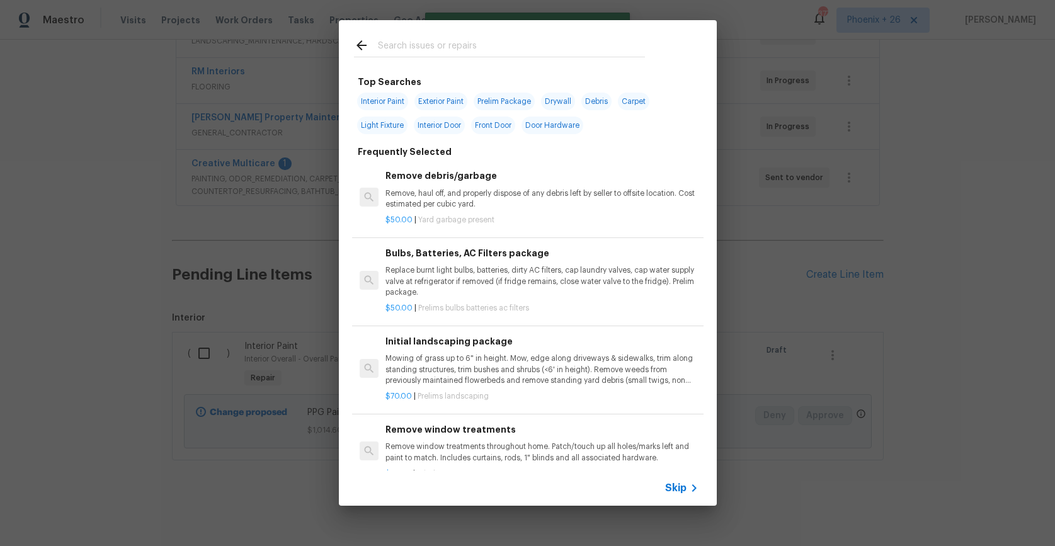
click at [462, 46] on input "text" at bounding box center [511, 47] width 267 height 19
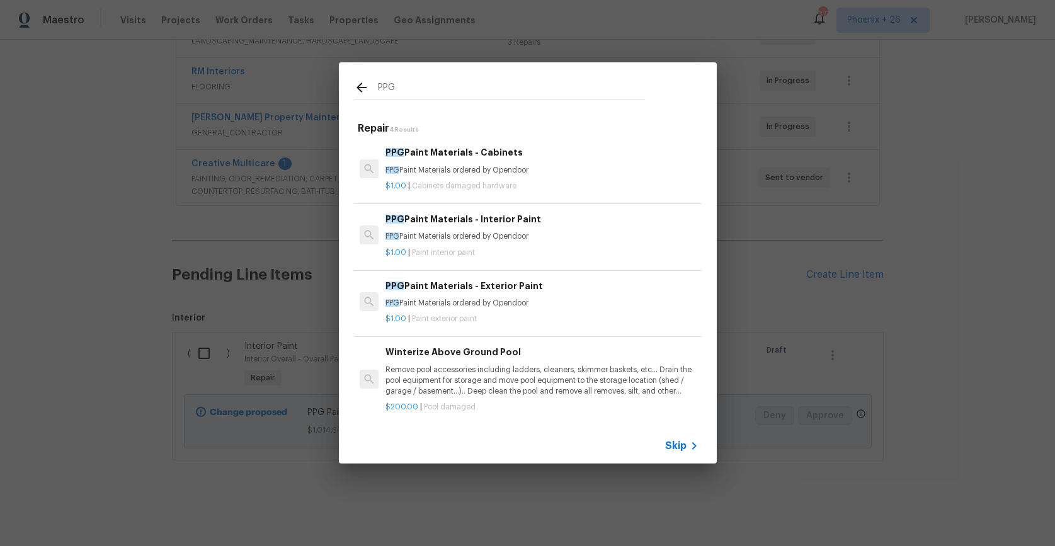
type input "PPG"
click at [573, 291] on h6 "PPG Paint Materials - Exterior Paint" at bounding box center [542, 286] width 312 height 14
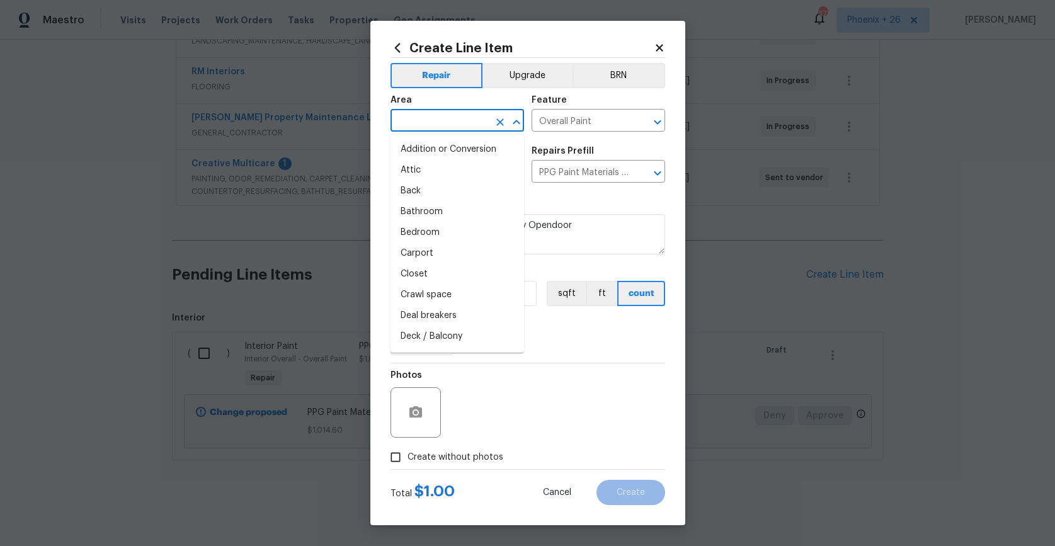
click at [455, 113] on input "text" at bounding box center [440, 122] width 98 height 20
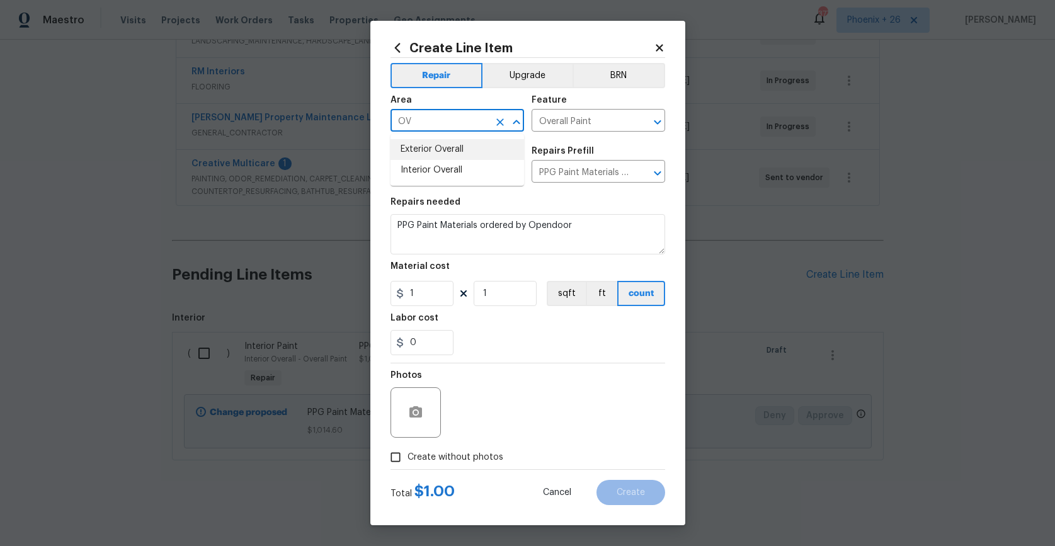
click at [462, 140] on li "Exterior Overall" at bounding box center [458, 149] width 134 height 21
type input "Exterior Overall"
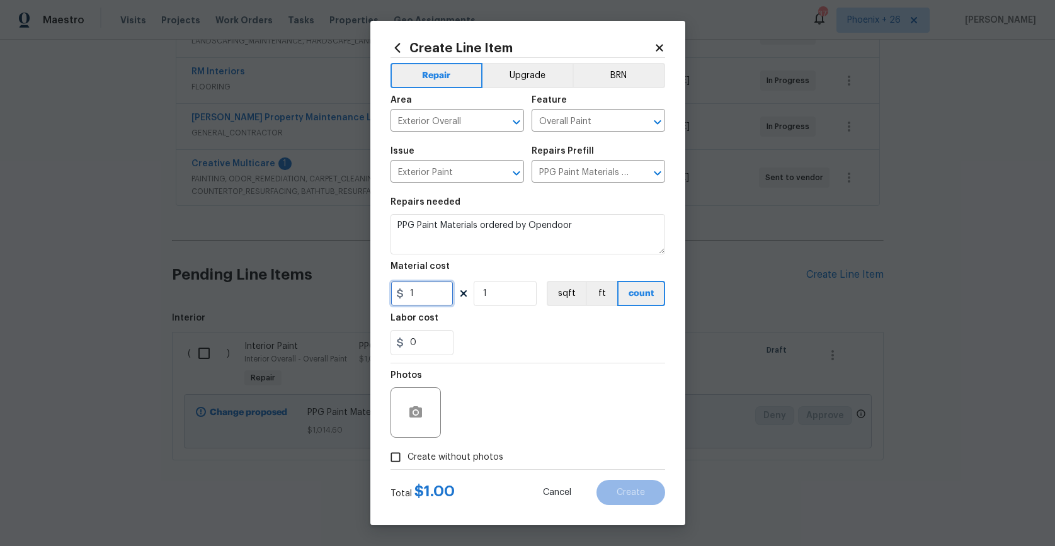
click at [423, 304] on input "1" at bounding box center [422, 293] width 63 height 25
drag, startPoint x: 423, startPoint y: 304, endPoint x: 401, endPoint y: 297, distance: 23.5
click at [401, 297] on div "1" at bounding box center [422, 293] width 63 height 25
type input "622.43"
click at [449, 461] on span "Create without photos" at bounding box center [456, 457] width 96 height 13
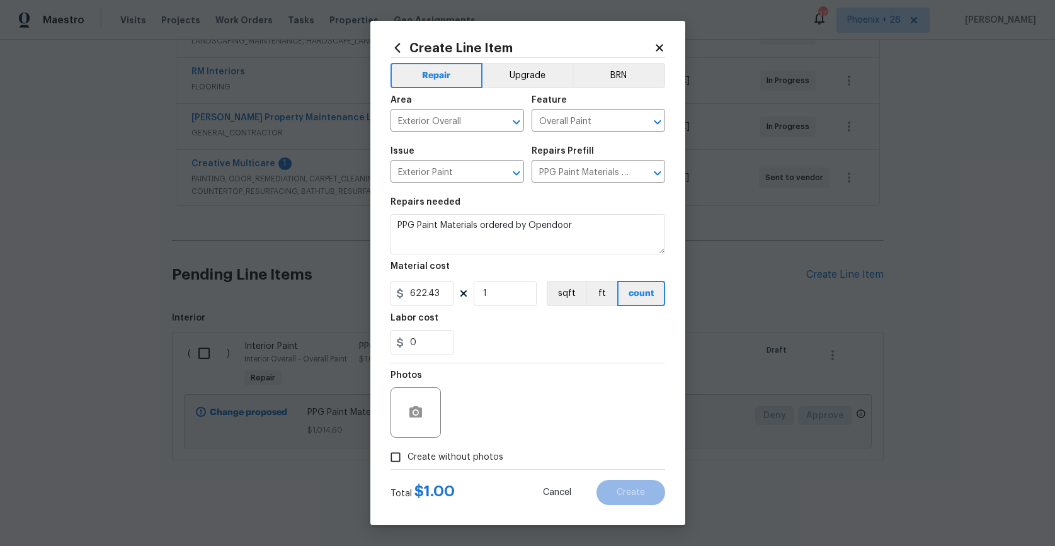
click at [408, 461] on input "Create without photos" at bounding box center [396, 457] width 24 height 24
checkbox input "true"
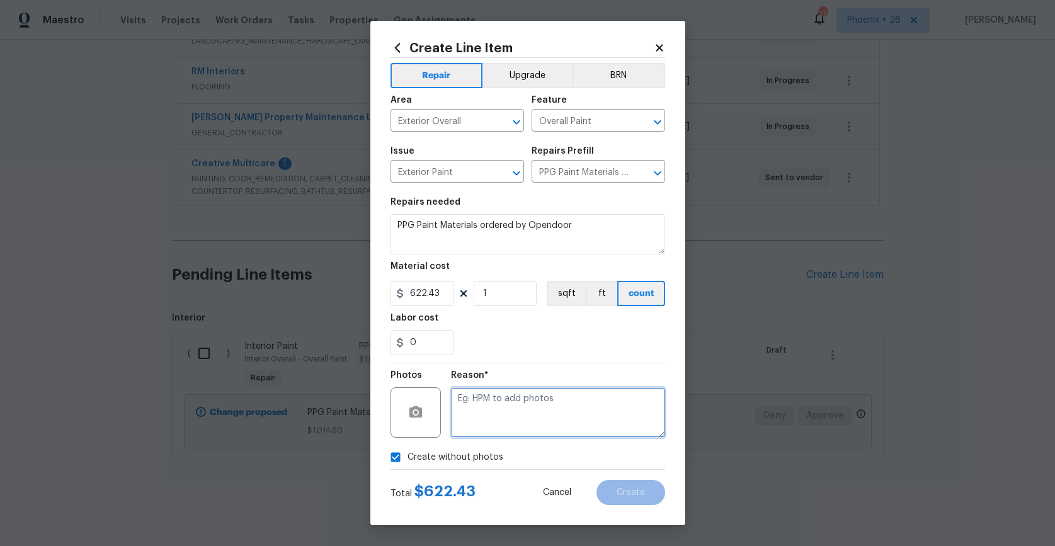
click at [484, 413] on textarea at bounding box center [558, 412] width 214 height 50
type textarea "NA"
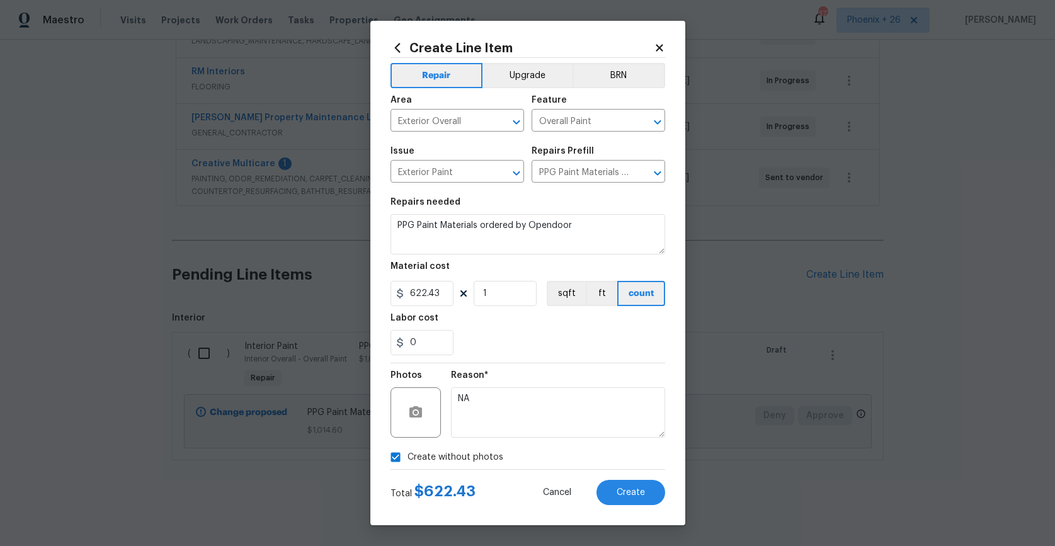
drag, startPoint x: 521, startPoint y: 364, endPoint x: 605, endPoint y: 476, distance: 139.5
click at [521, 364] on div "Reason* NA" at bounding box center [558, 405] width 214 height 82
click at [622, 488] on span "Create" at bounding box center [631, 492] width 28 height 9
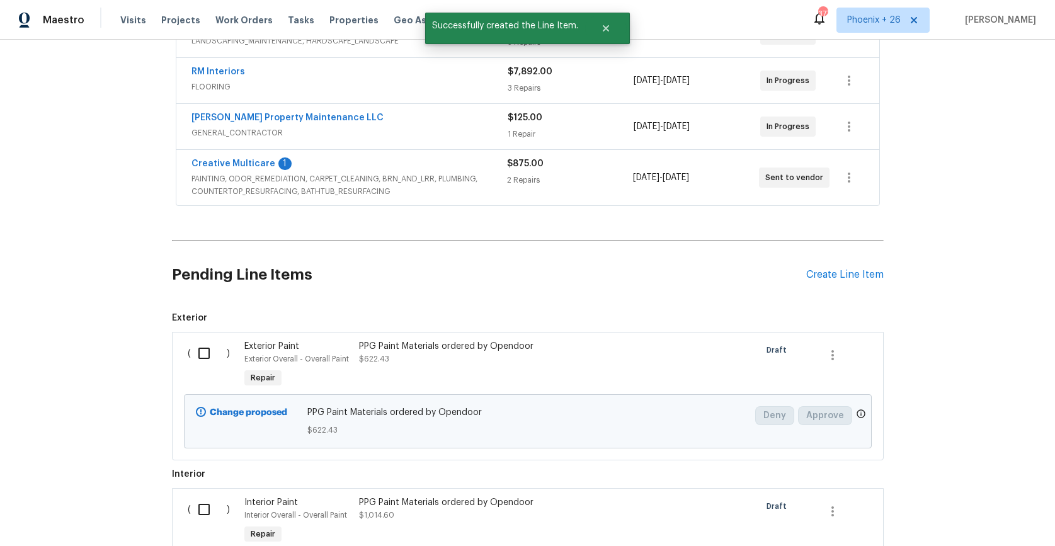
scroll to position [472, 0]
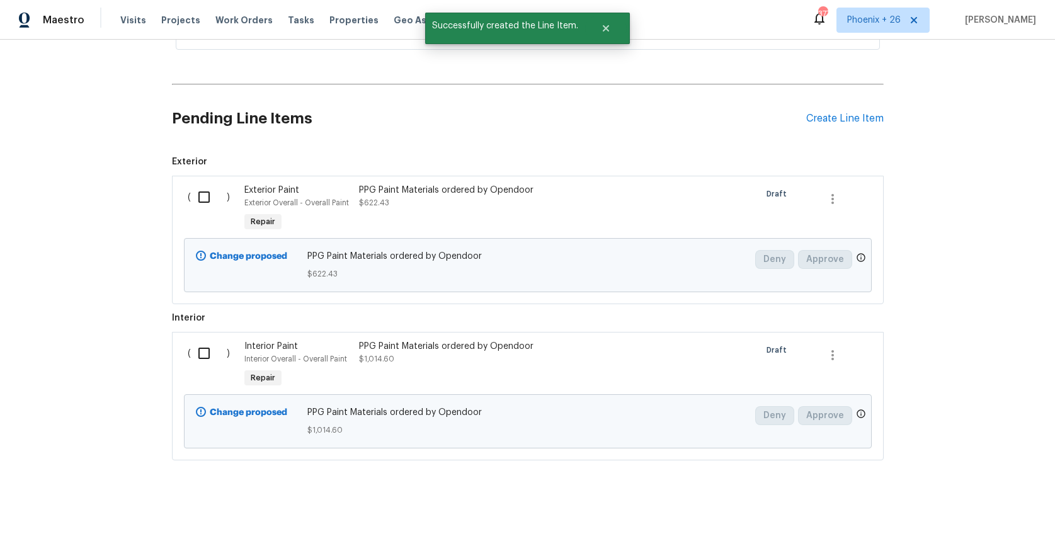
click at [198, 180] on div "( )" at bounding box center [212, 209] width 57 height 58
click at [198, 202] on input "checkbox" at bounding box center [209, 197] width 36 height 26
checkbox input "true"
click at [210, 342] on input "checkbox" at bounding box center [209, 353] width 36 height 26
click at [998, 509] on span "Create Work Order" at bounding box center [983, 515] width 84 height 16
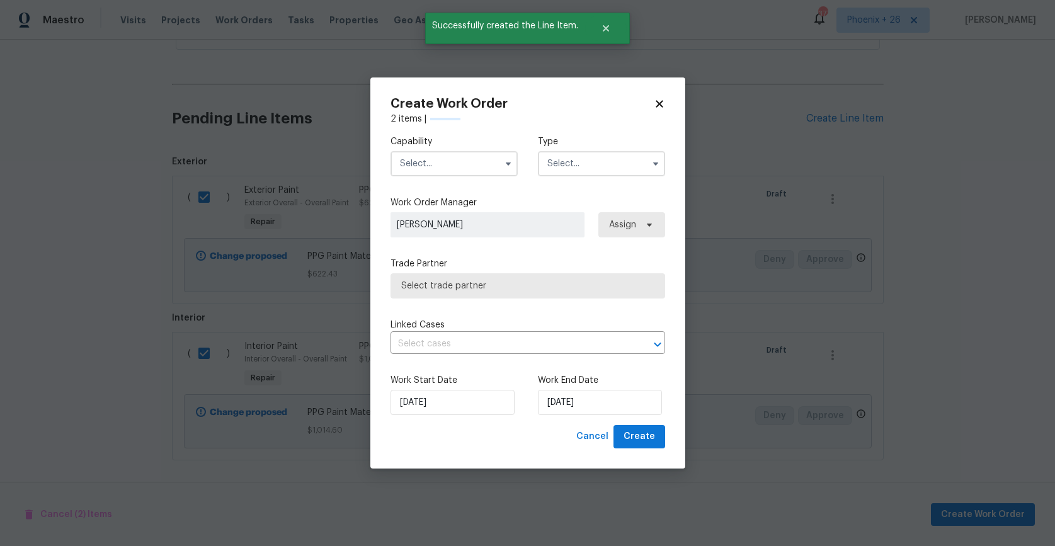
checkbox input "false"
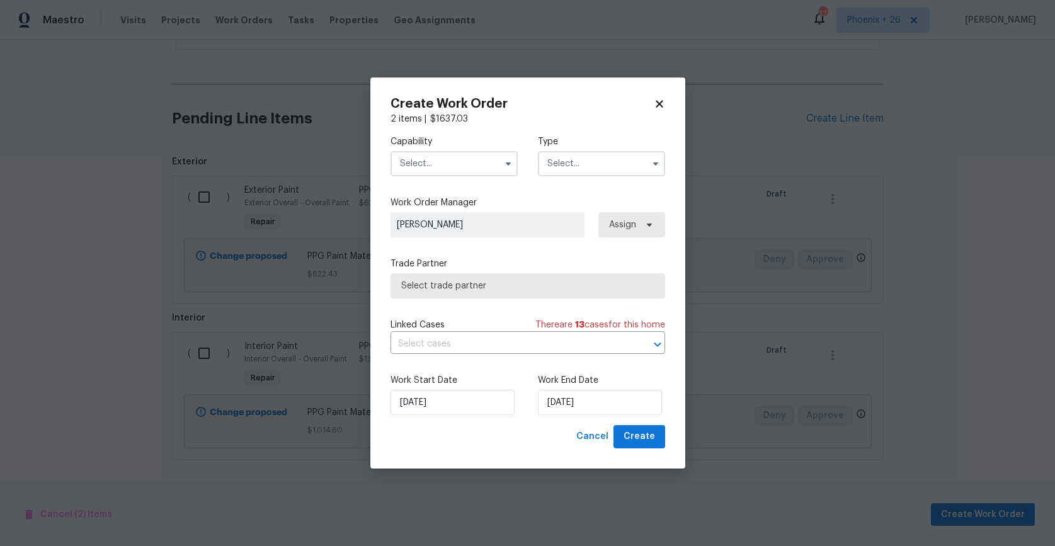
click at [436, 173] on input "text" at bounding box center [454, 163] width 127 height 25
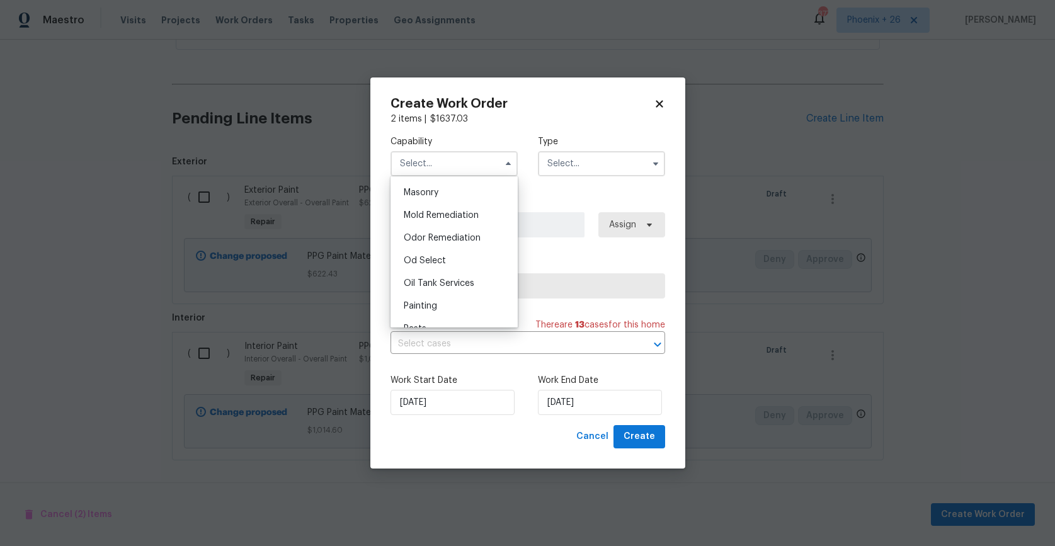
scroll to position [955, 0]
click at [439, 289] on div "Painting" at bounding box center [454, 295] width 121 height 23
type input "Painting"
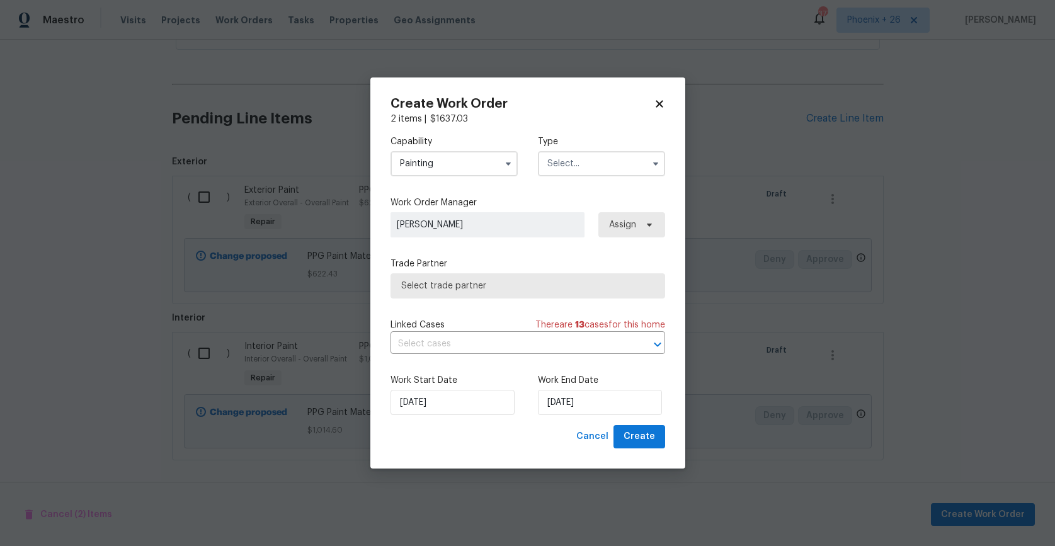
drag, startPoint x: 575, startPoint y: 154, endPoint x: 578, endPoint y: 168, distance: 14.2
click at [576, 159] on input "text" at bounding box center [601, 163] width 127 height 25
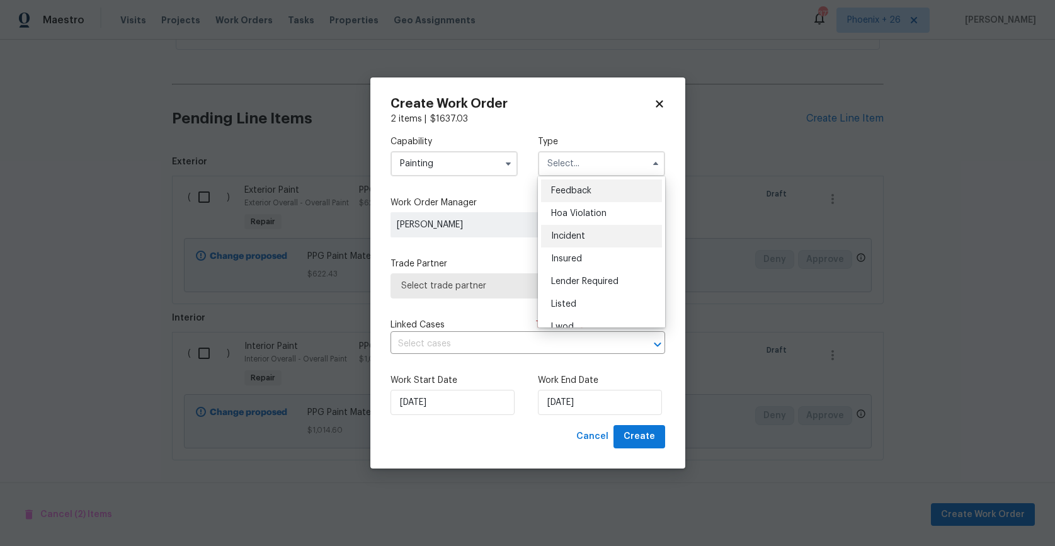
scroll to position [150, 0]
click at [594, 244] on span "Renovation" at bounding box center [574, 245] width 47 height 9
type input "Renovation"
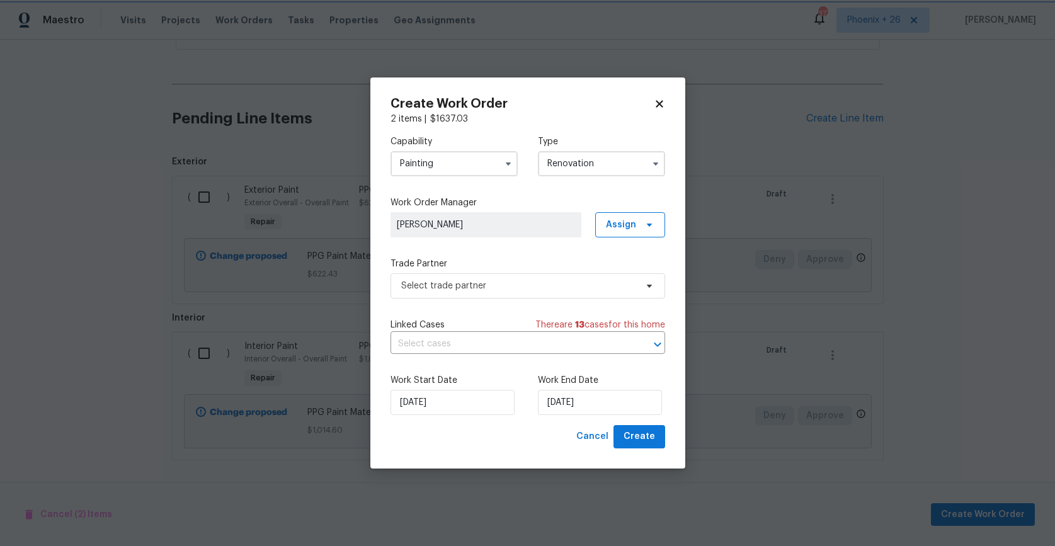
scroll to position [0, 0]
click at [612, 229] on span "Assign" at bounding box center [621, 225] width 30 height 13
click at [606, 284] on div "Assign to me" at bounding box center [632, 278] width 55 height 13
click at [534, 307] on div "Capability Painting Type Renovation Work Order Manager [PERSON_NAME] Assign Tra…" at bounding box center [528, 275] width 275 height 300
click at [532, 301] on div "Capability Painting Type Renovation Work Order Manager [PERSON_NAME] Assign Tra…" at bounding box center [528, 275] width 275 height 300
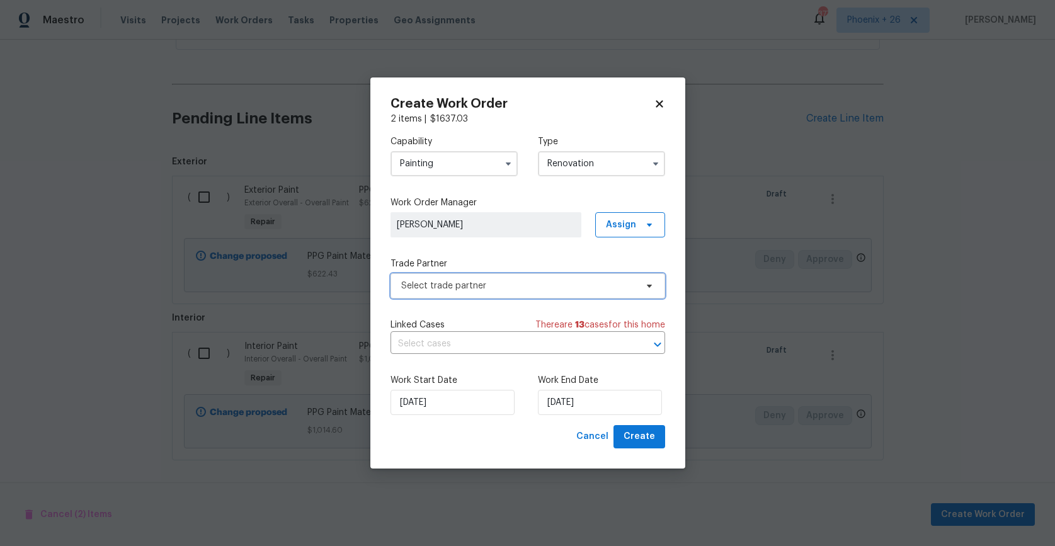
click at [525, 284] on span "Select trade partner" at bounding box center [518, 286] width 235 height 13
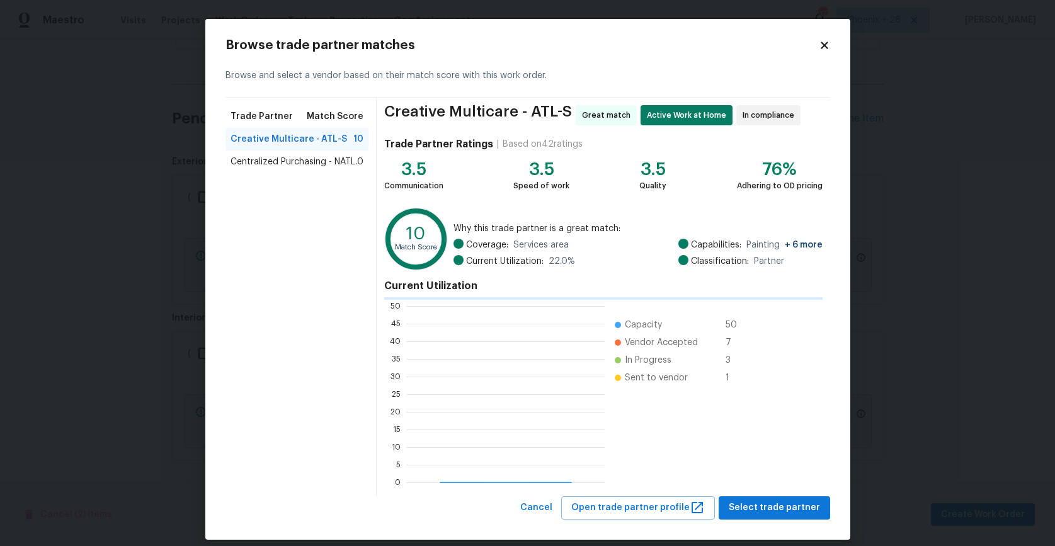
scroll to position [176, 198]
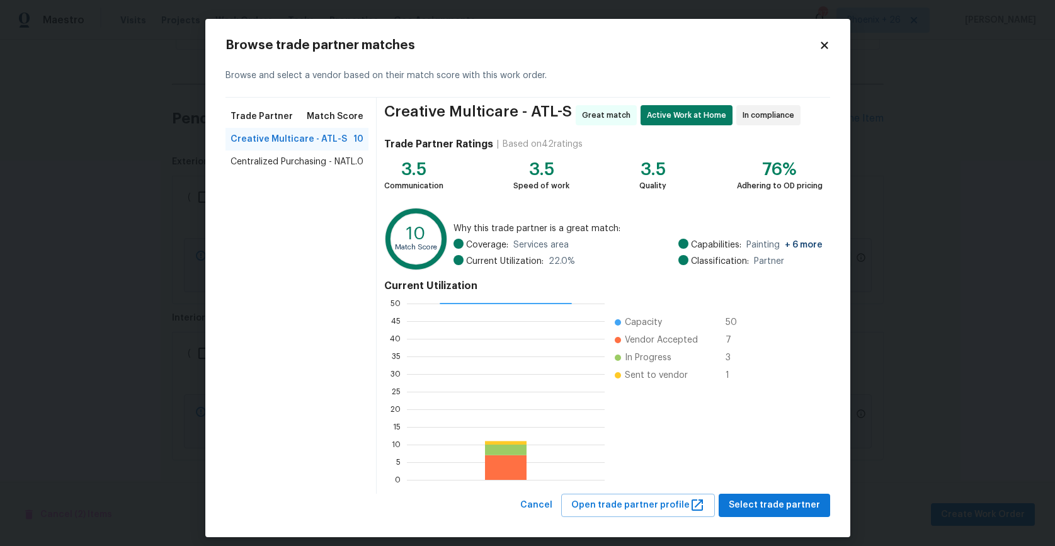
click at [255, 154] on div "Centralized Purchasing - NATL. 0" at bounding box center [298, 162] width 144 height 23
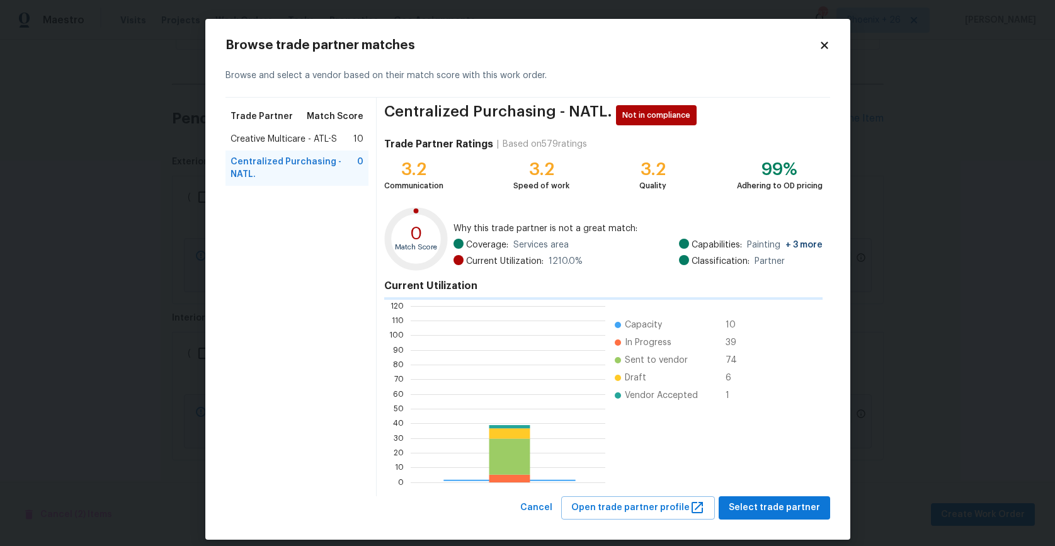
scroll to position [176, 195]
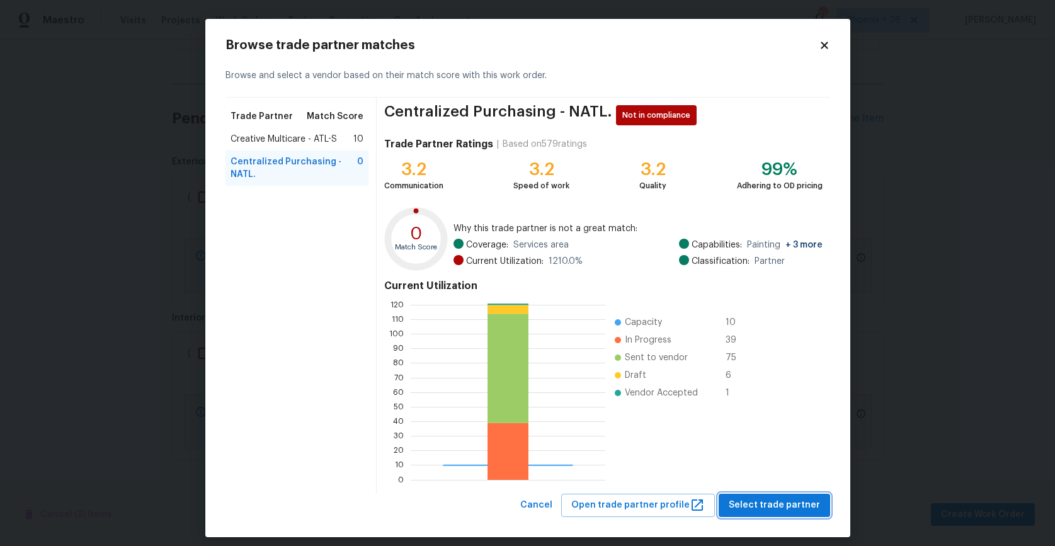
click at [747, 500] on span "Select trade partner" at bounding box center [774, 506] width 91 height 16
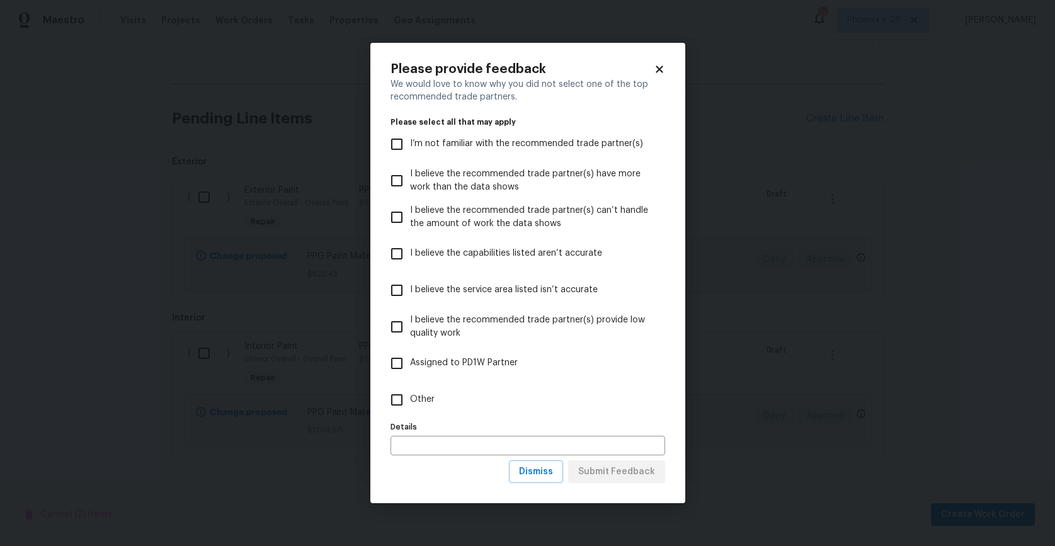
click at [521, 400] on label "Other" at bounding box center [520, 400] width 272 height 37
click at [410, 400] on input "Other" at bounding box center [397, 400] width 26 height 26
checkbox input "true"
click at [606, 466] on span "Submit Feedback" at bounding box center [616, 472] width 77 height 16
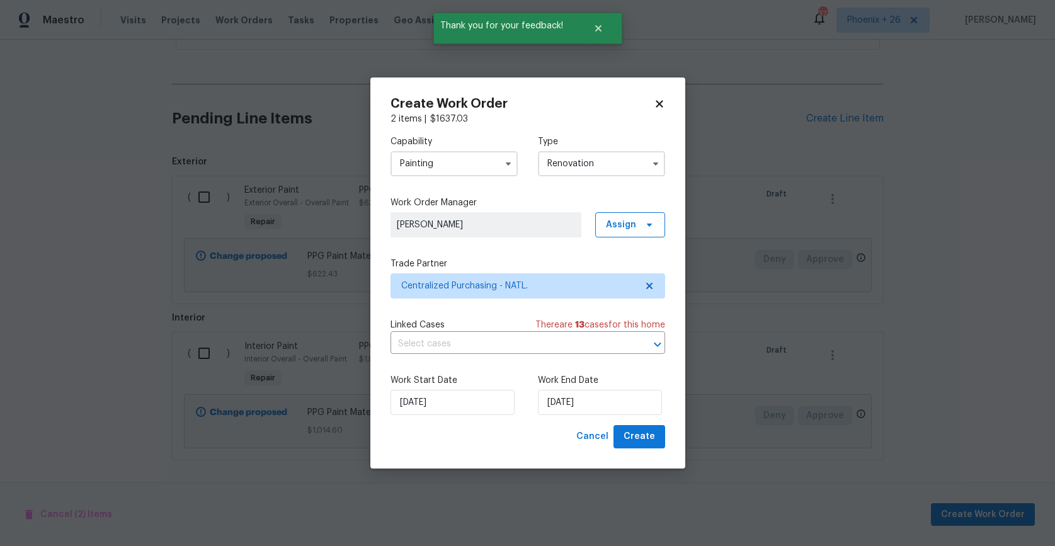
click at [619, 423] on div "Work Start Date [DATE] Work End Date [DATE]" at bounding box center [528, 394] width 275 height 61
click at [622, 436] on button "Create" at bounding box center [640, 436] width 52 height 23
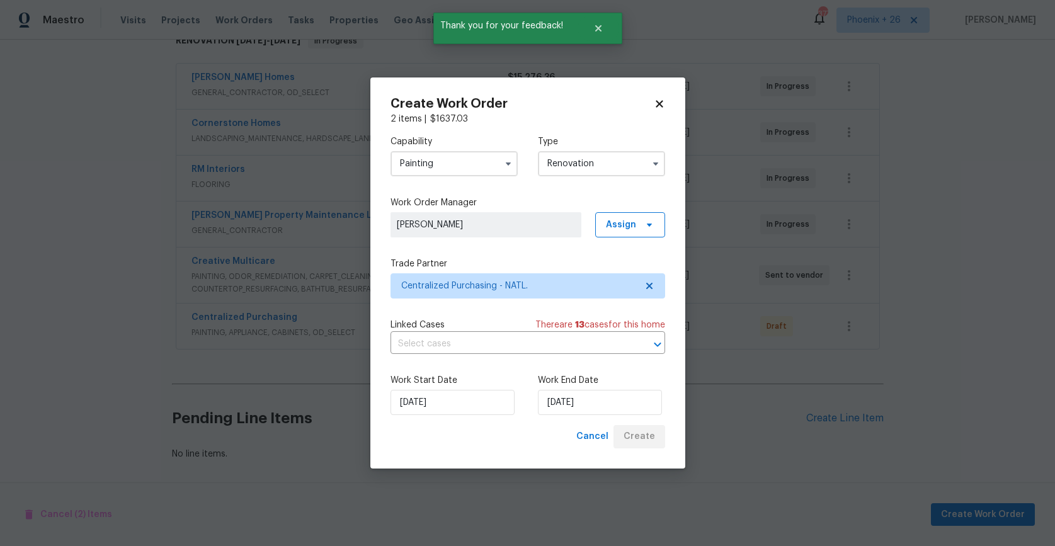
scroll to position [218, 0]
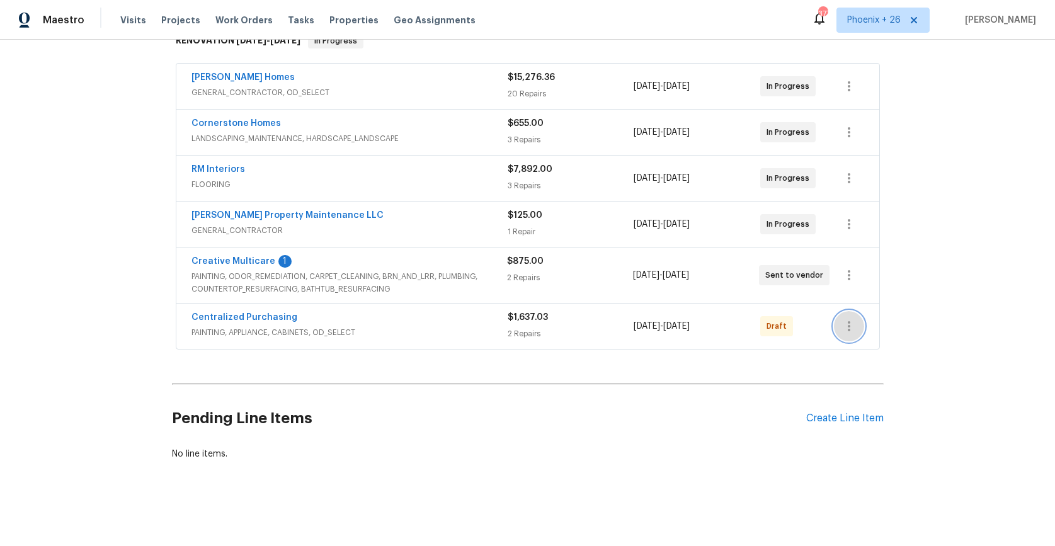
click at [849, 331] on icon "button" at bounding box center [849, 326] width 15 height 15
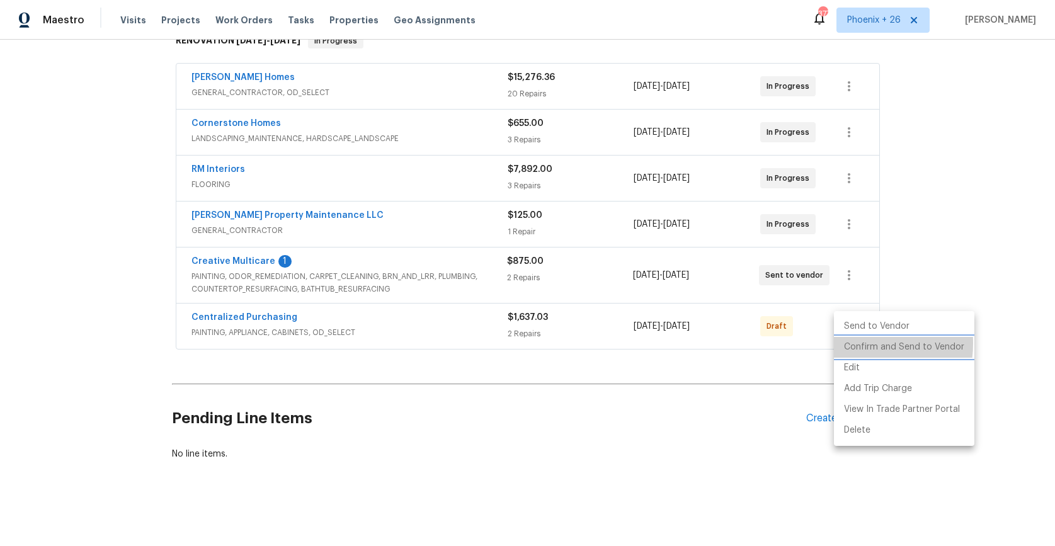
click at [849, 343] on li "Confirm and Send to Vendor" at bounding box center [904, 347] width 140 height 21
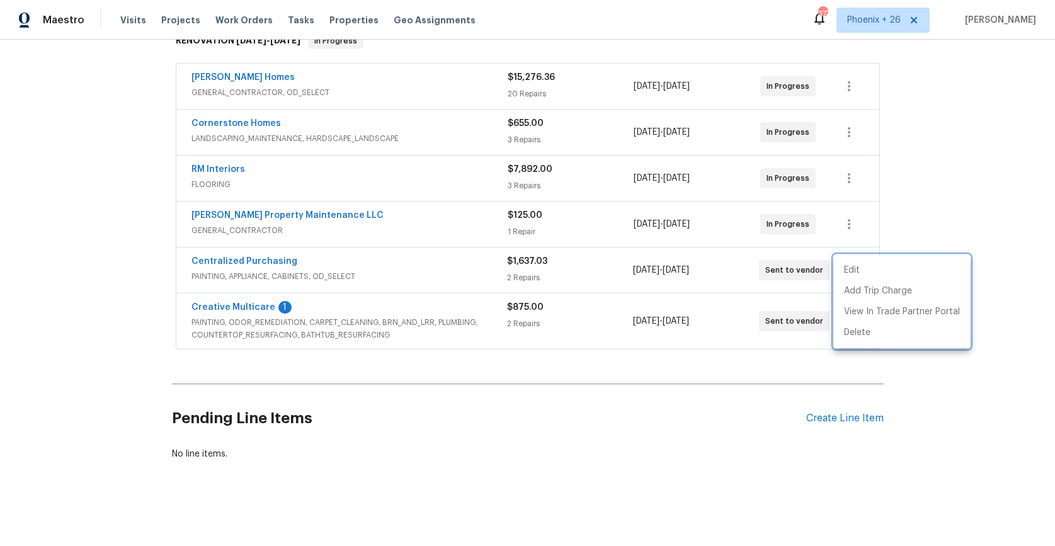
click at [272, 260] on div at bounding box center [527, 273] width 1055 height 546
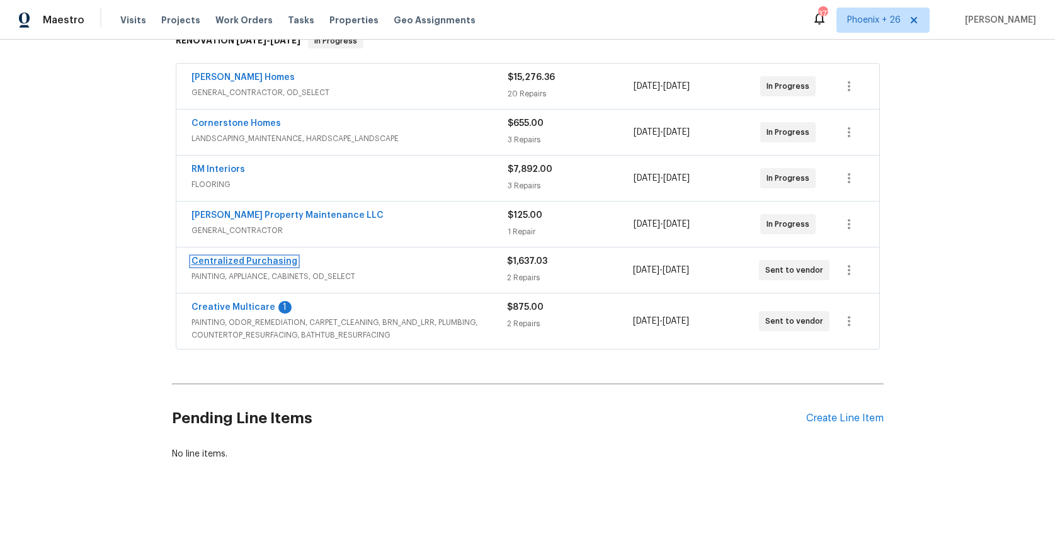
click at [272, 260] on link "Centralized Purchasing" at bounding box center [245, 261] width 106 height 9
